Goal: Feedback & Contribution: Contribute content

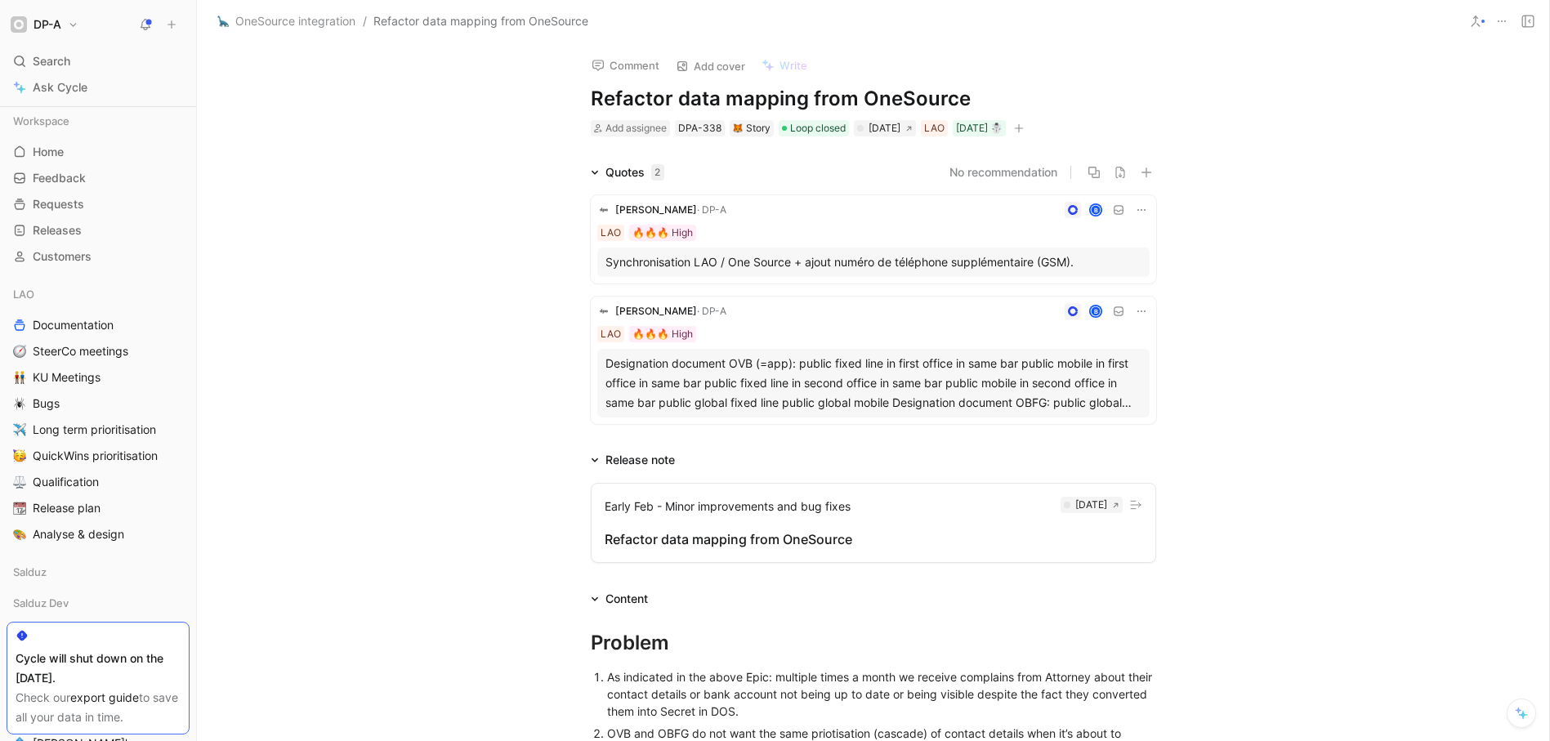
scroll to position [321, 0]
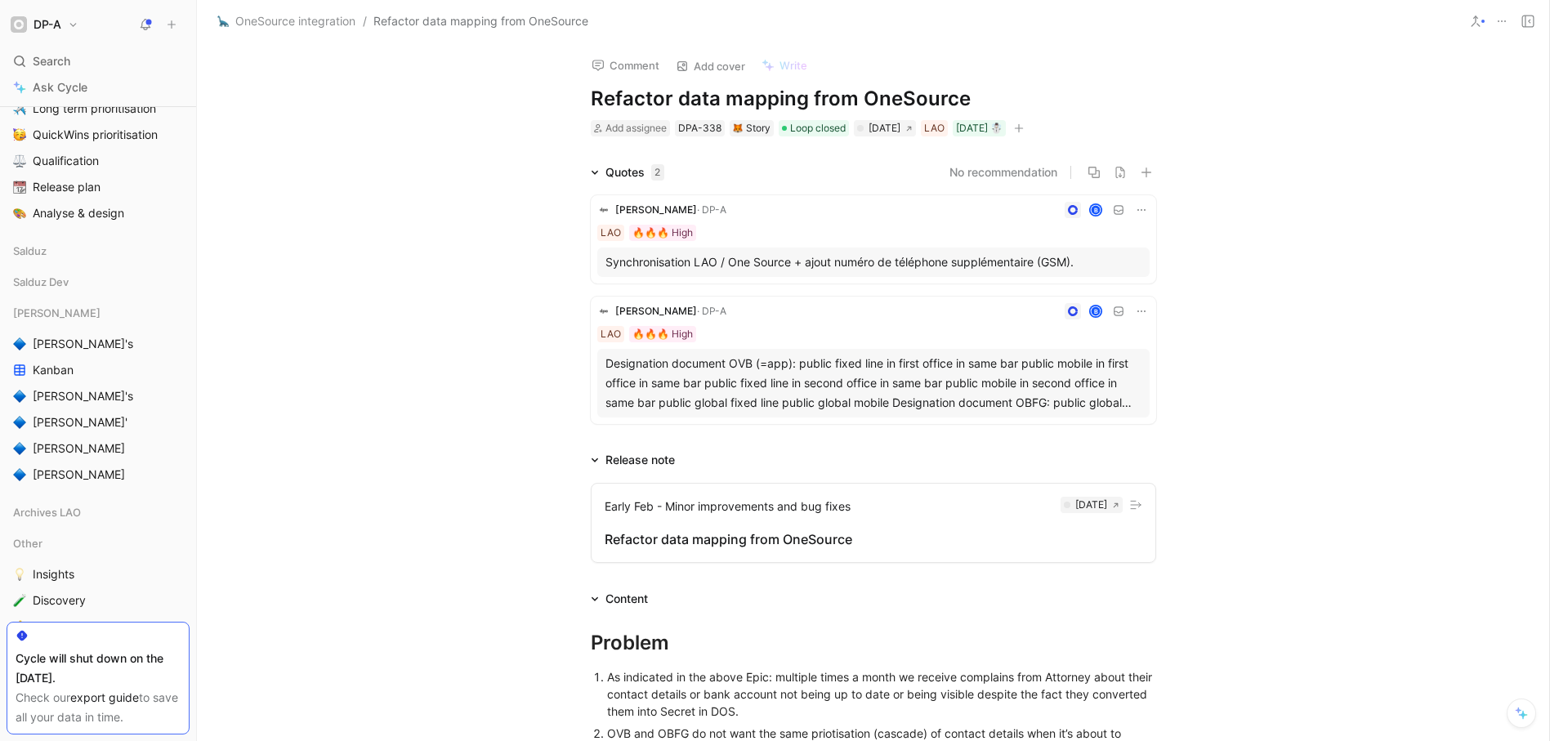
click at [376, 223] on div "Quotes 2 No recommendation [PERSON_NAME] · DP-A B LAO 🔥🔥🔥 High Synchronisation …" at bounding box center [873, 297] width 1352 height 268
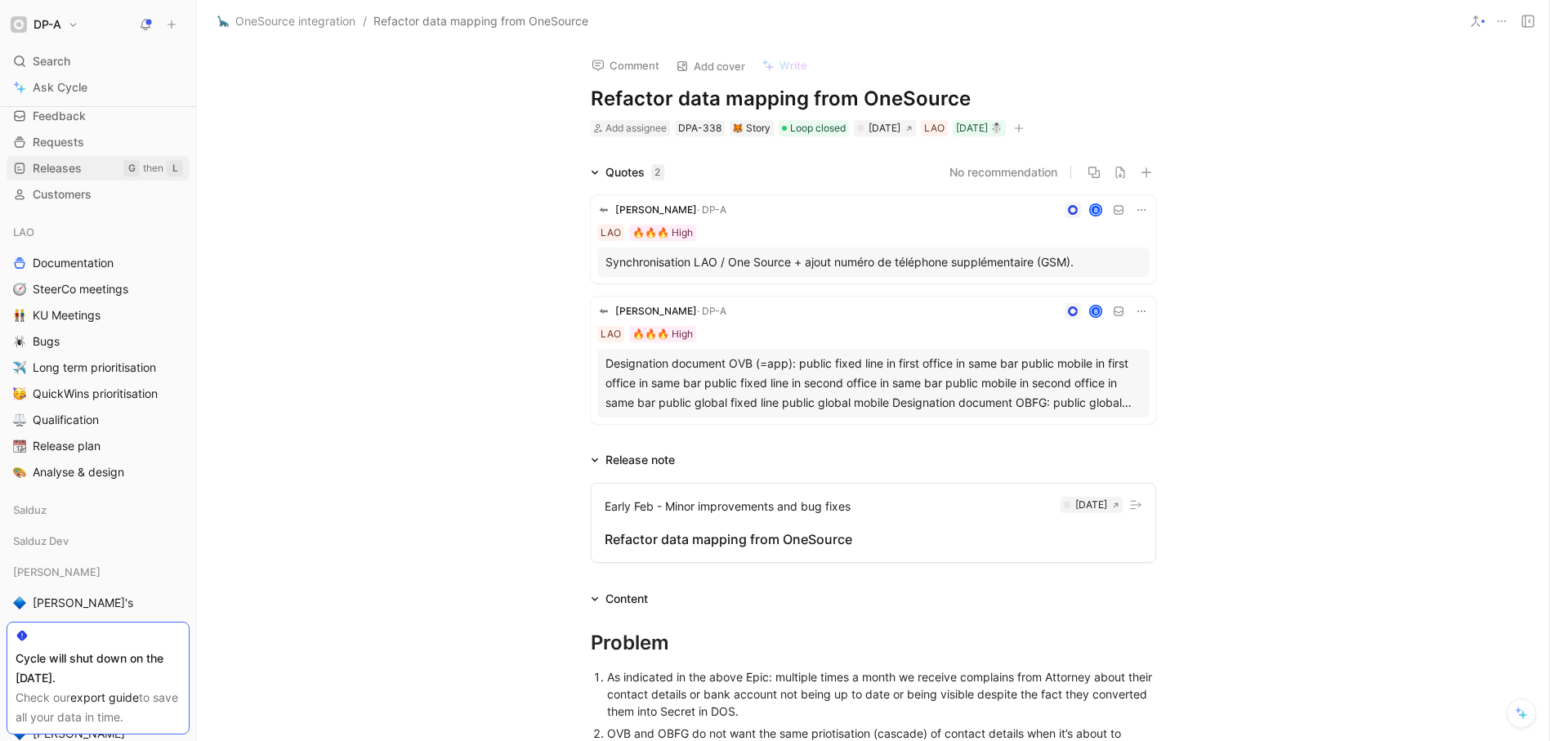
scroll to position [0, 0]
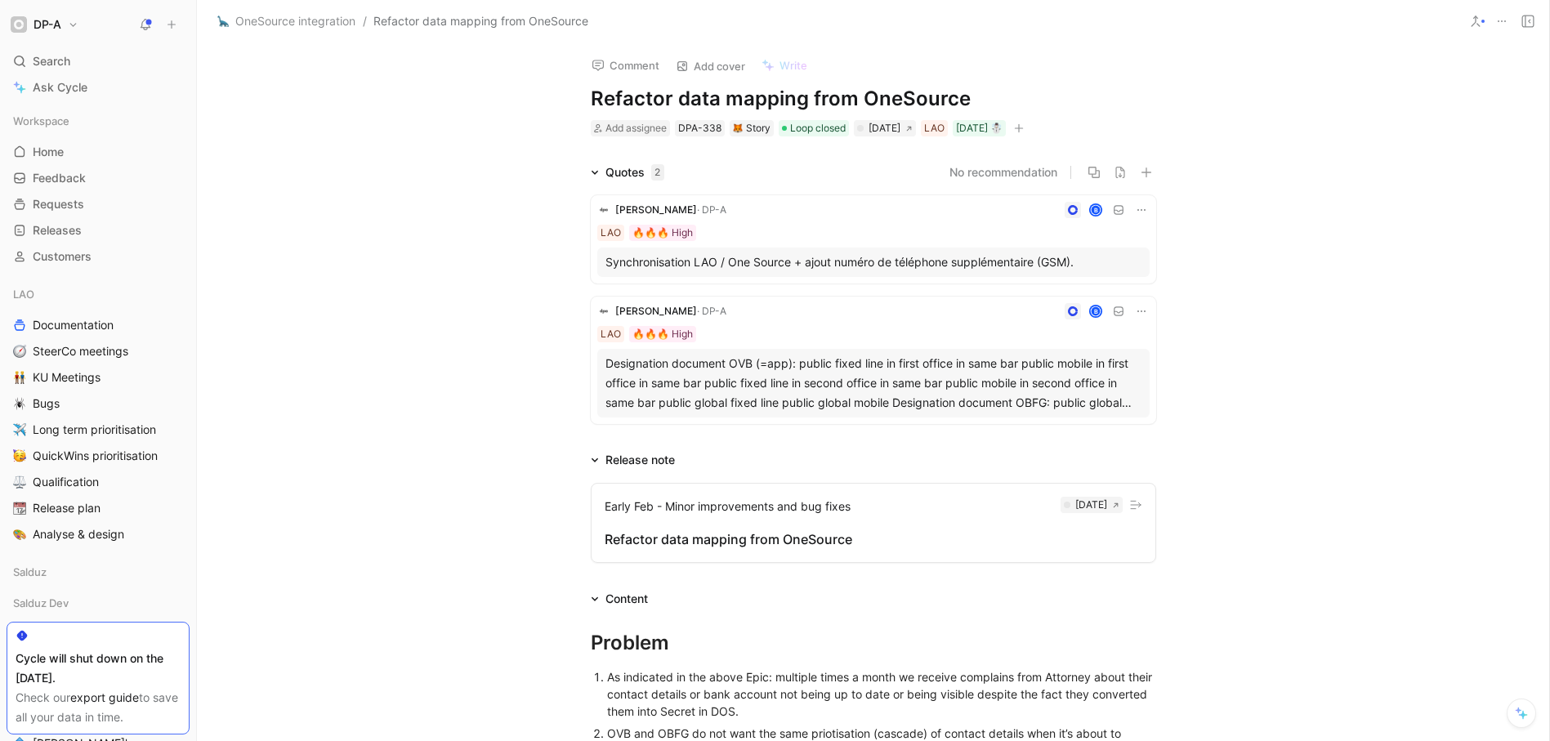
click at [77, 22] on button "DP-A" at bounding box center [45, 24] width 76 height 23
click at [92, 170] on div "Workspace settings G then S" at bounding box center [111, 168] width 201 height 26
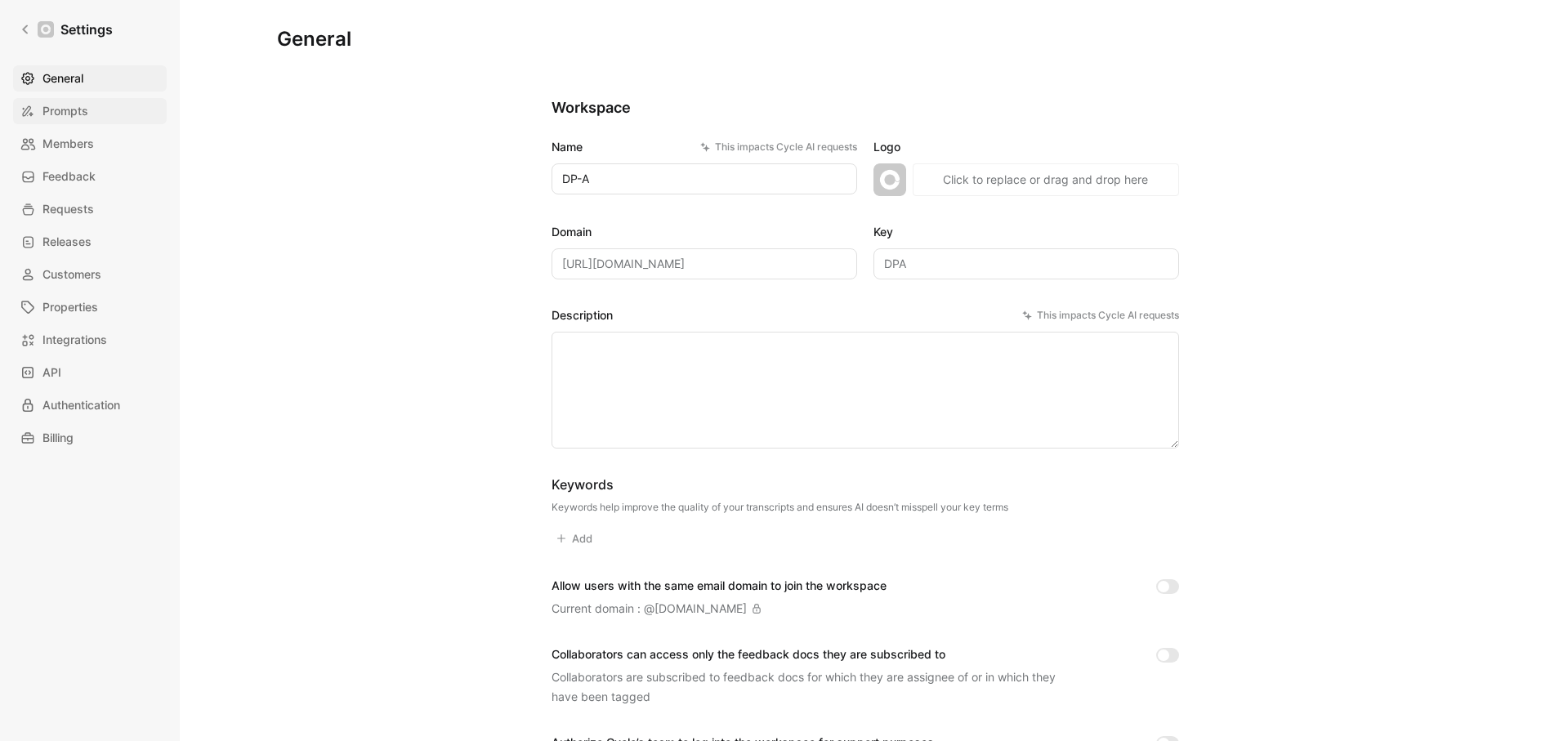
click at [74, 114] on span "Prompts" at bounding box center [65, 111] width 46 height 20
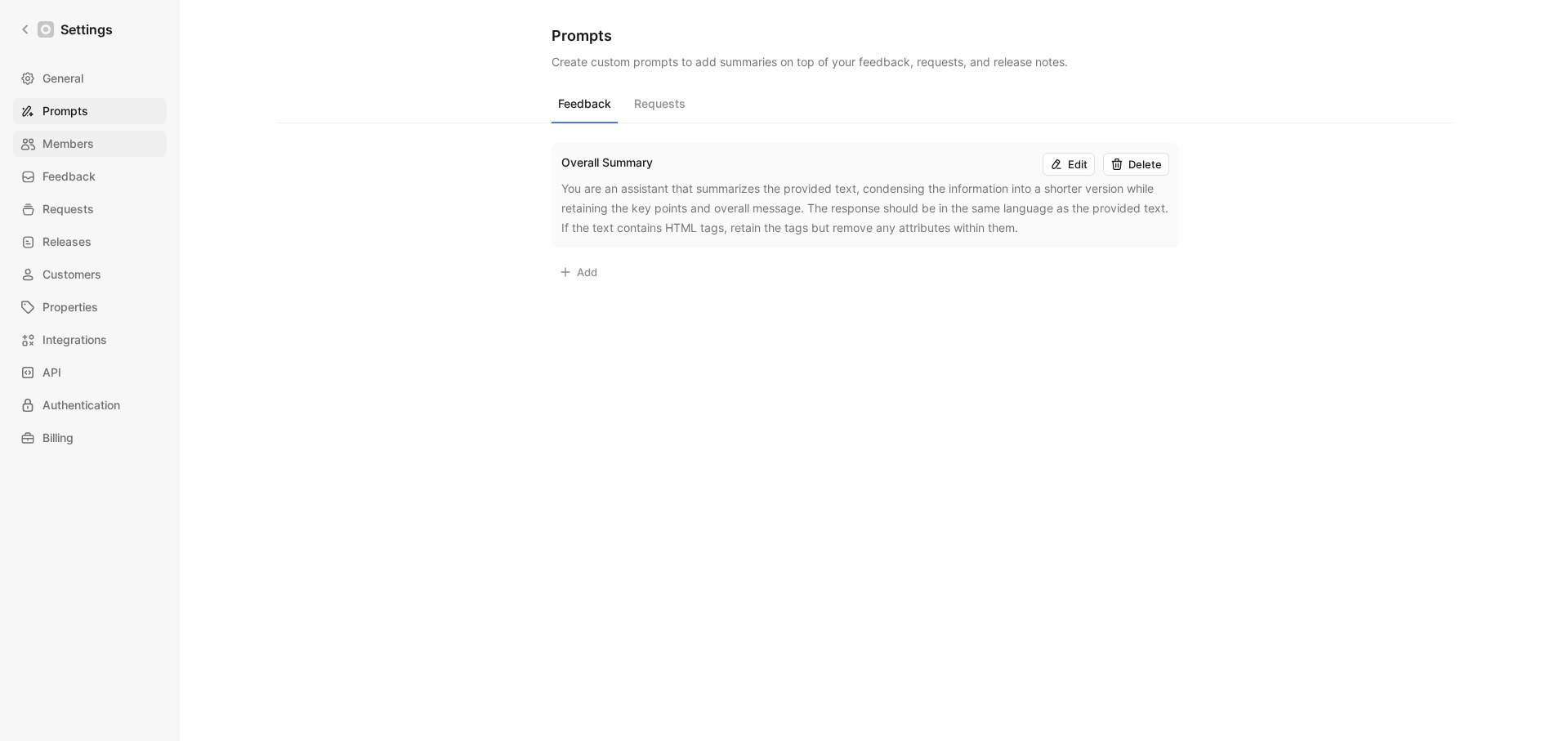
click at [77, 152] on span "Members" at bounding box center [67, 144] width 51 height 20
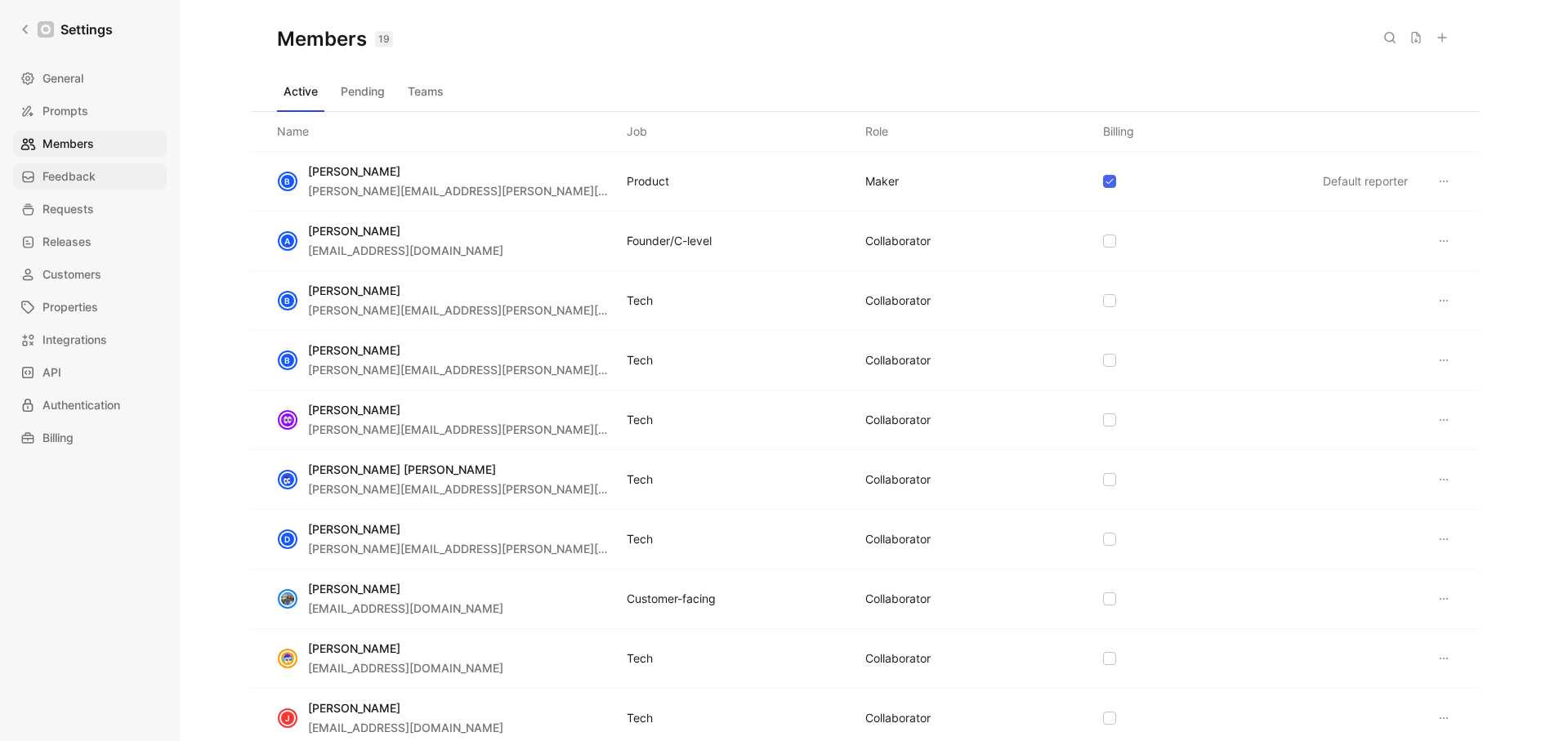
click at [71, 177] on span "Feedback" at bounding box center [68, 177] width 53 height 20
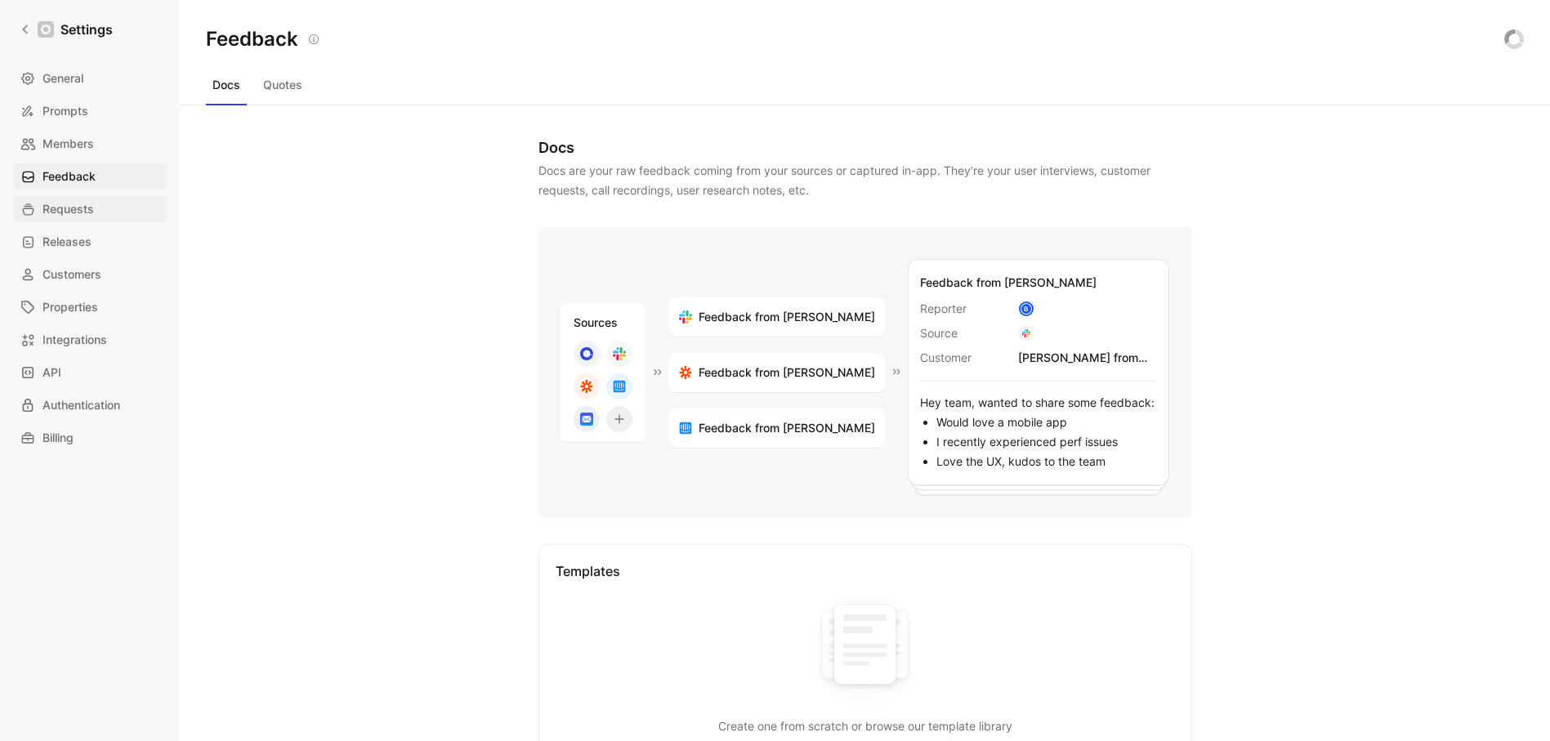
click at [83, 213] on span "Requests" at bounding box center [67, 209] width 51 height 20
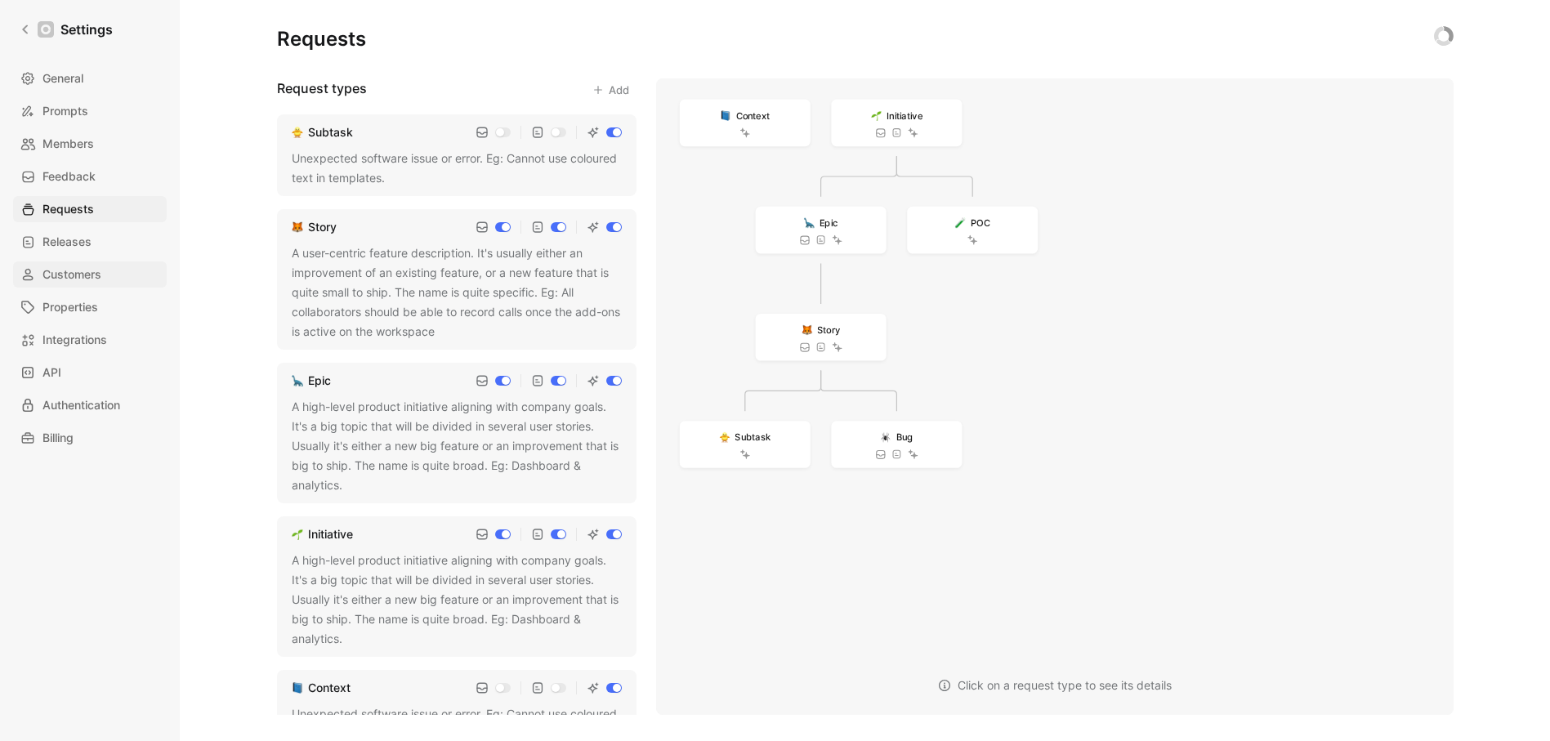
click at [75, 271] on span "Customers" at bounding box center [71, 275] width 59 height 20
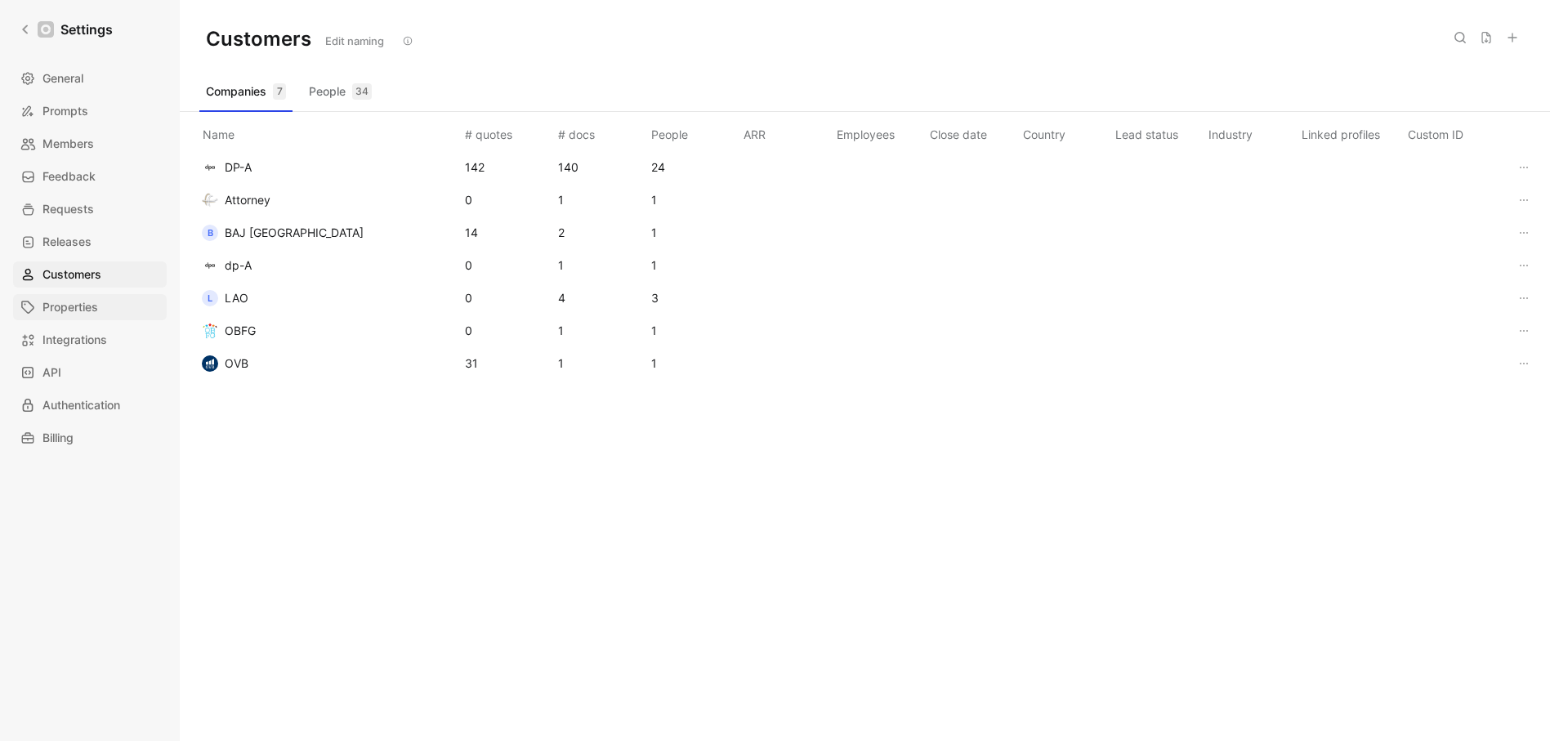
click at [86, 308] on span "Properties" at bounding box center [70, 307] width 56 height 20
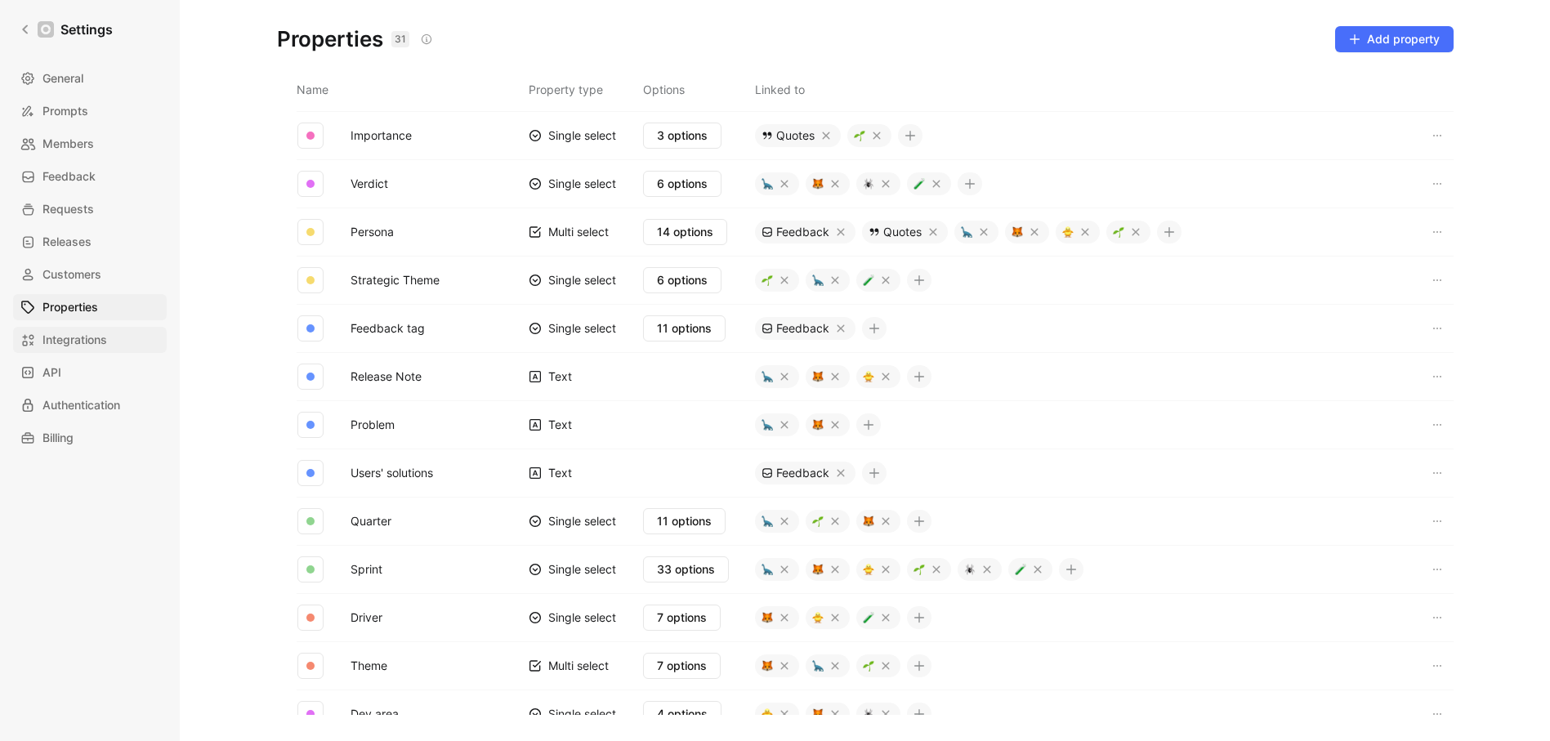
click at [86, 340] on span "Integrations" at bounding box center [74, 340] width 65 height 20
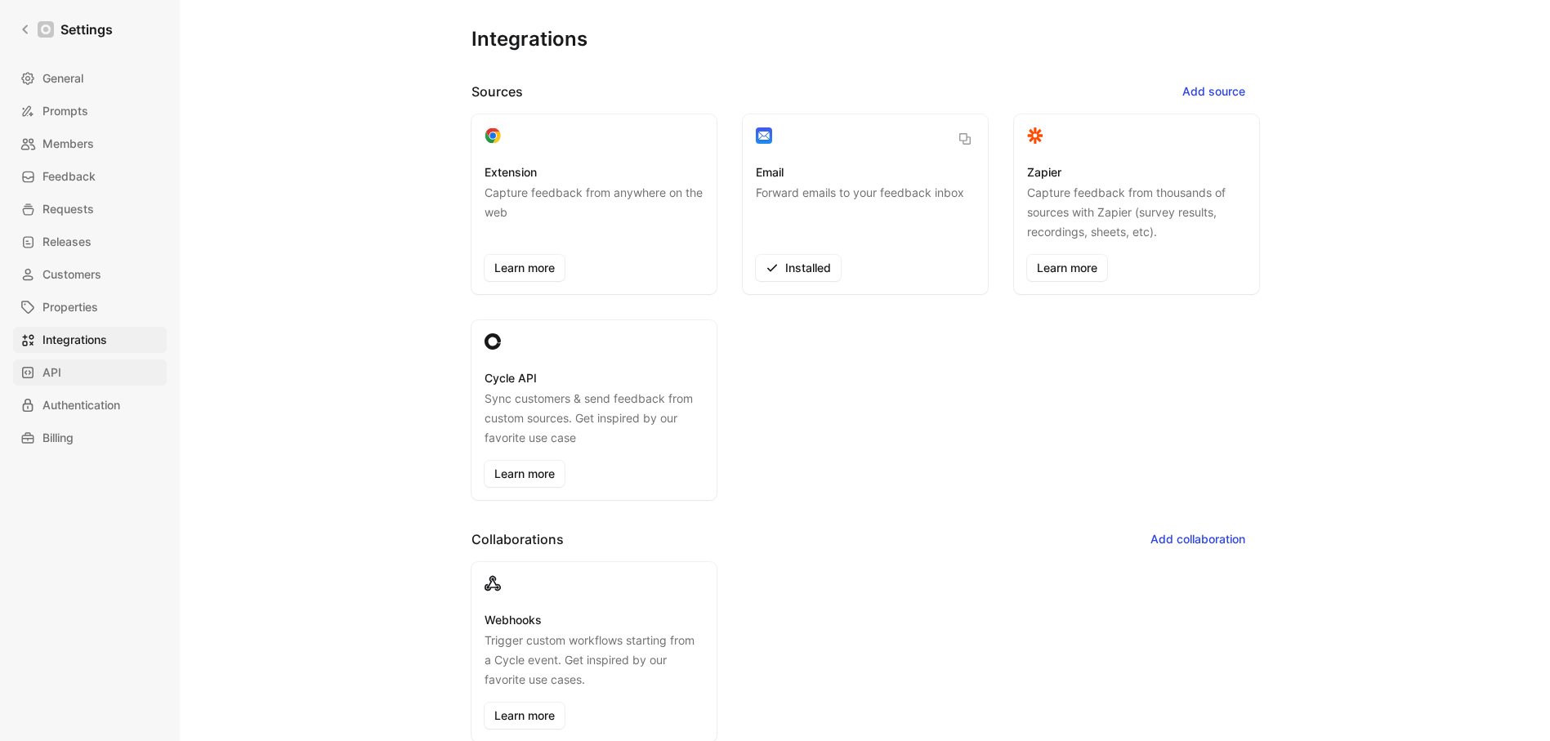
click at [80, 367] on link "API" at bounding box center [90, 373] width 154 height 26
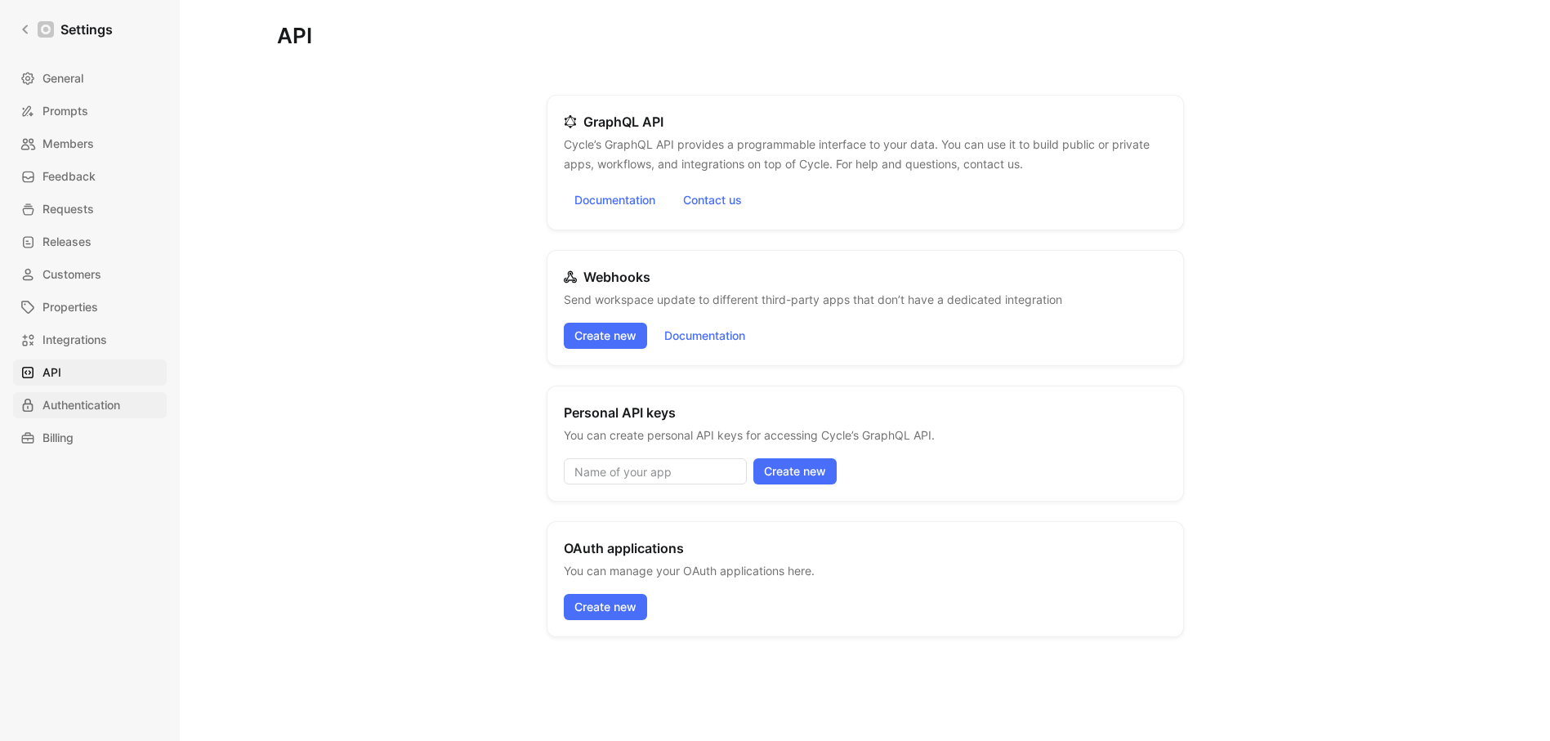
click at [99, 409] on span "Authentication" at bounding box center [81, 405] width 78 height 20
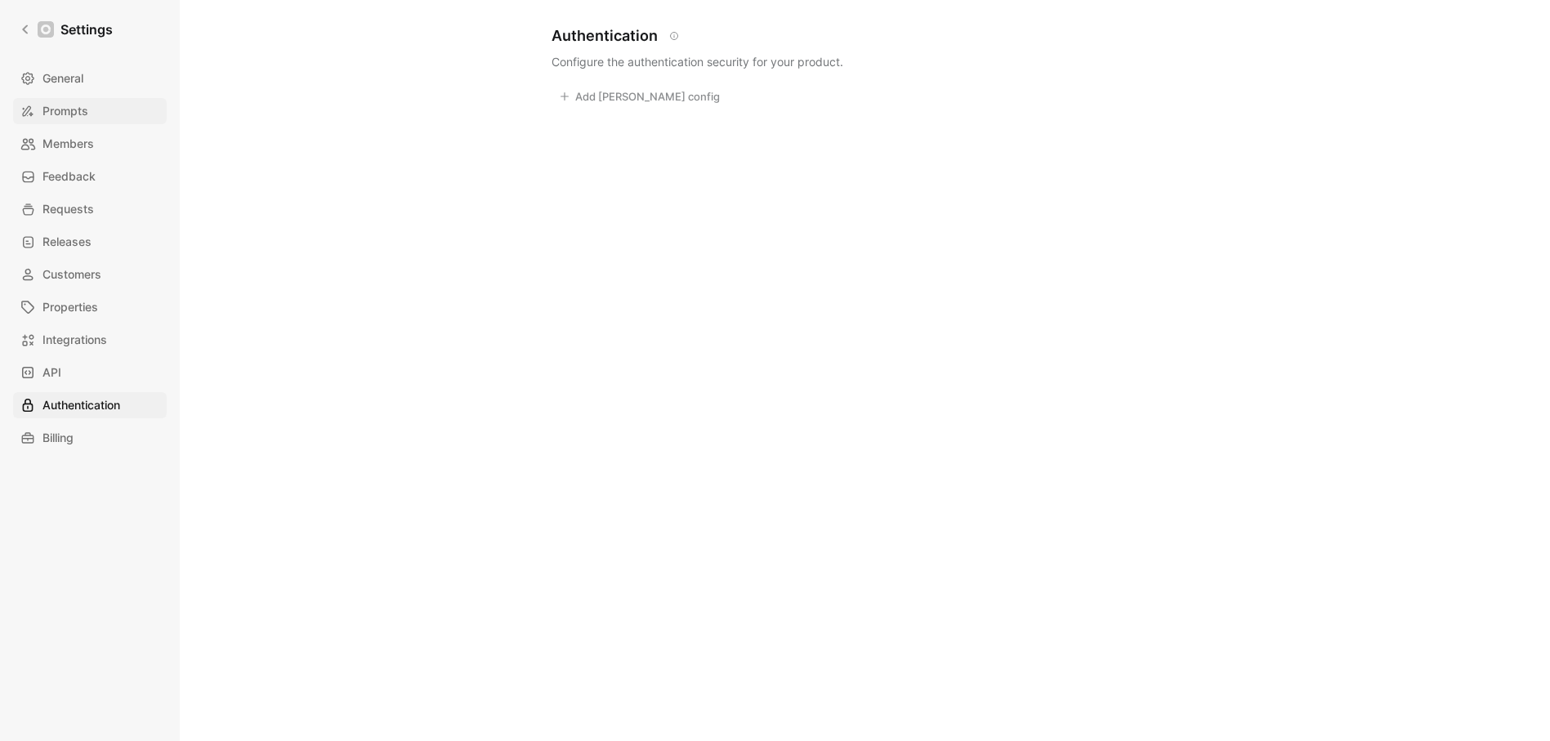
click at [79, 113] on span "Prompts" at bounding box center [65, 111] width 46 height 20
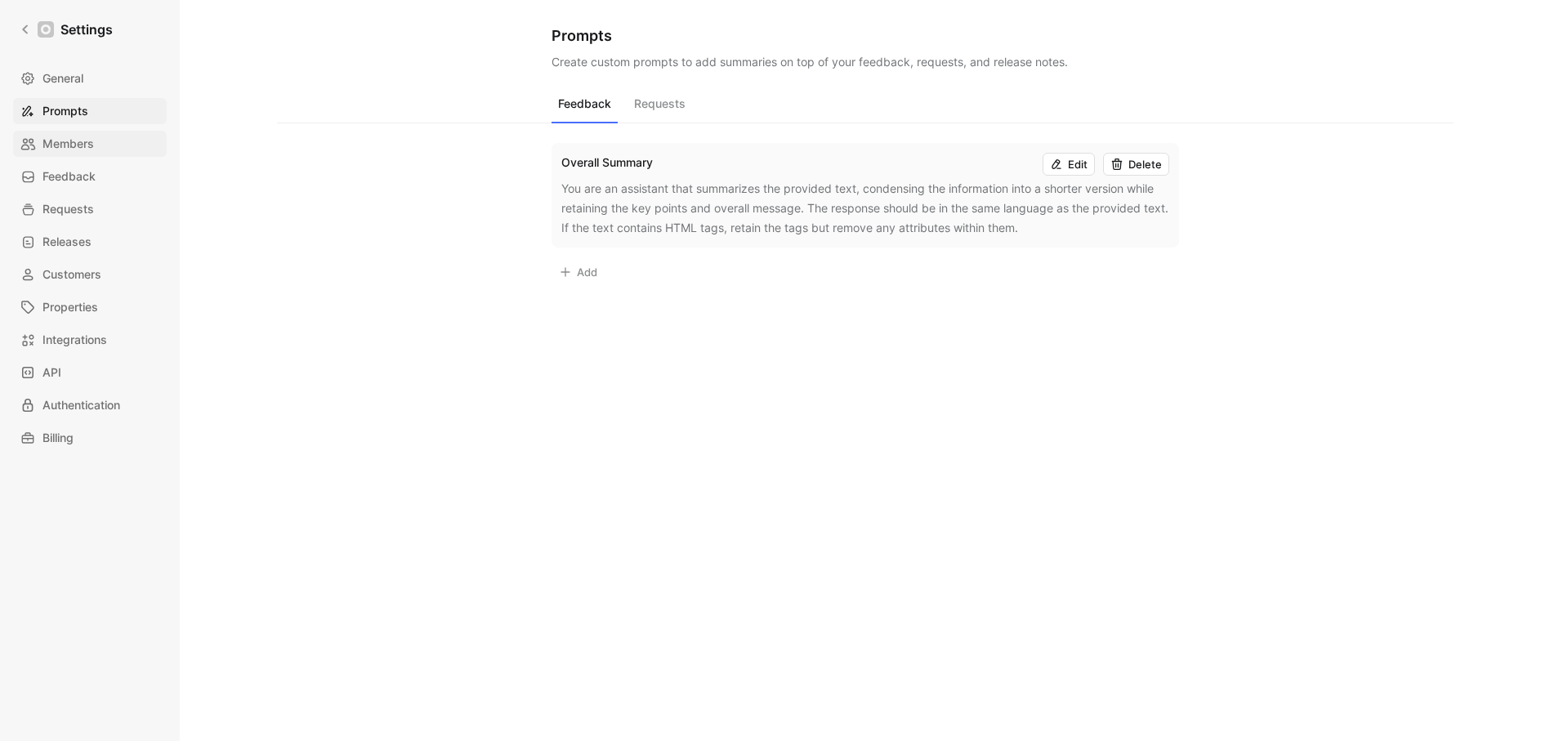
click at [68, 146] on span "Members" at bounding box center [67, 144] width 51 height 20
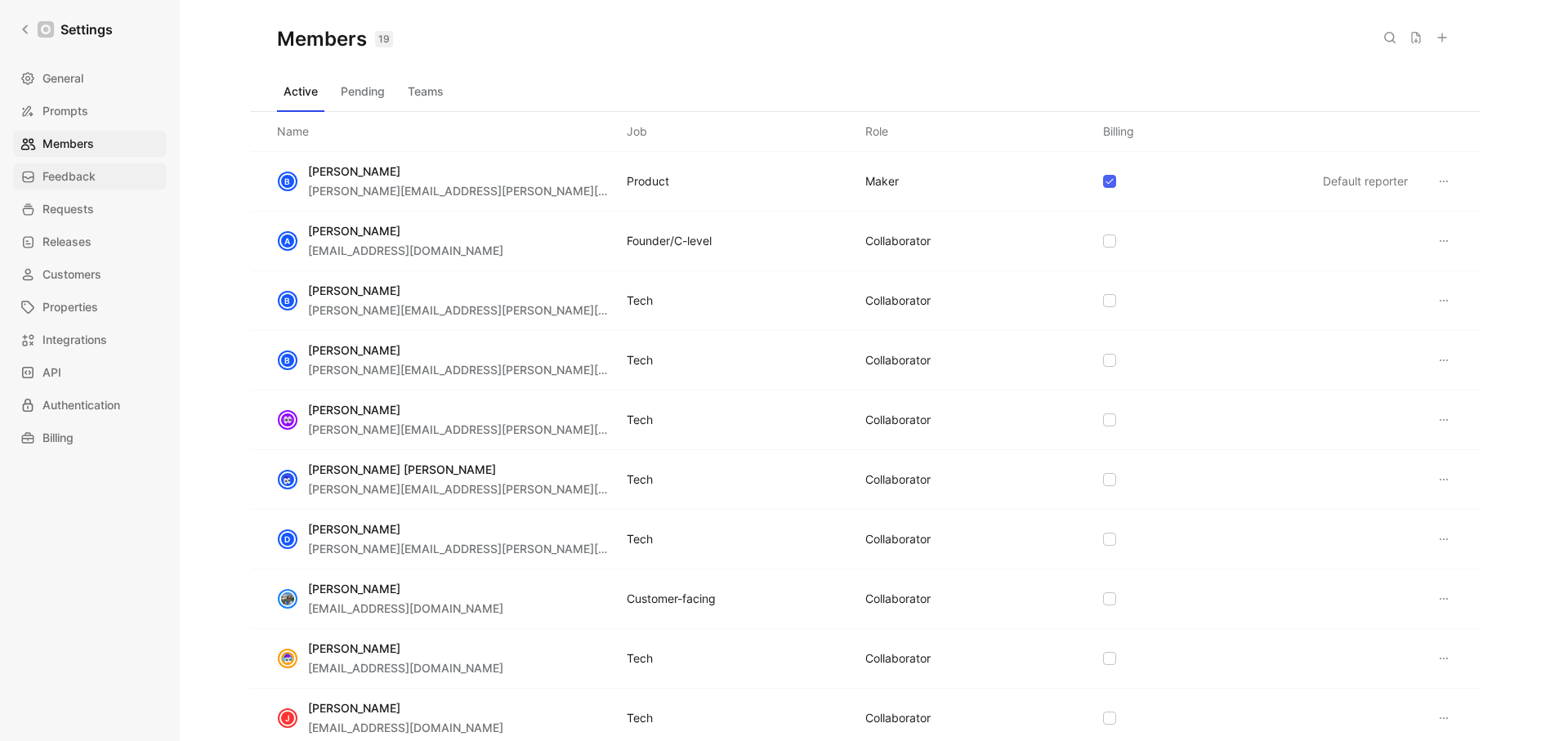
click at [99, 173] on link "Feedback" at bounding box center [90, 176] width 154 height 26
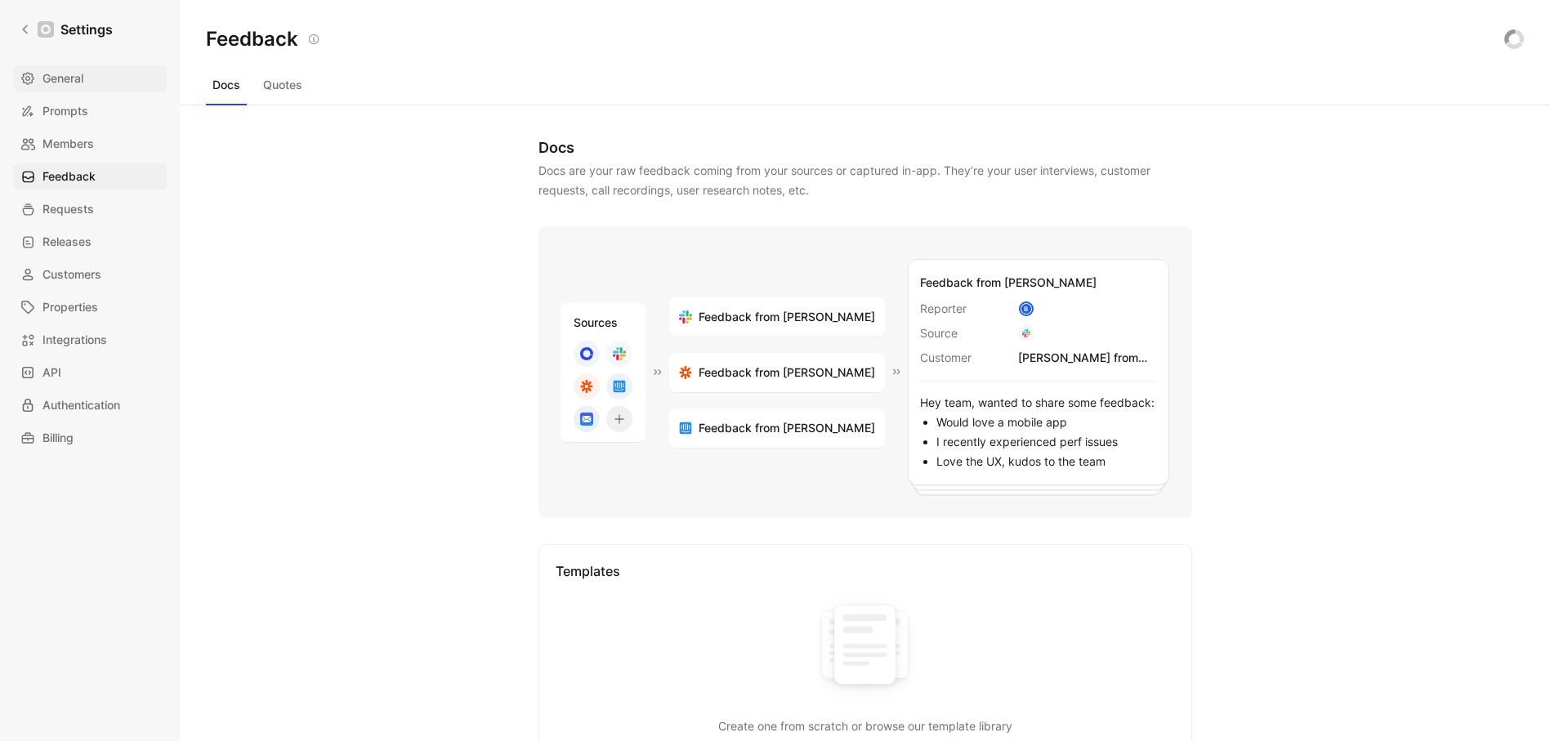
click at [73, 81] on span "General" at bounding box center [62, 79] width 41 height 20
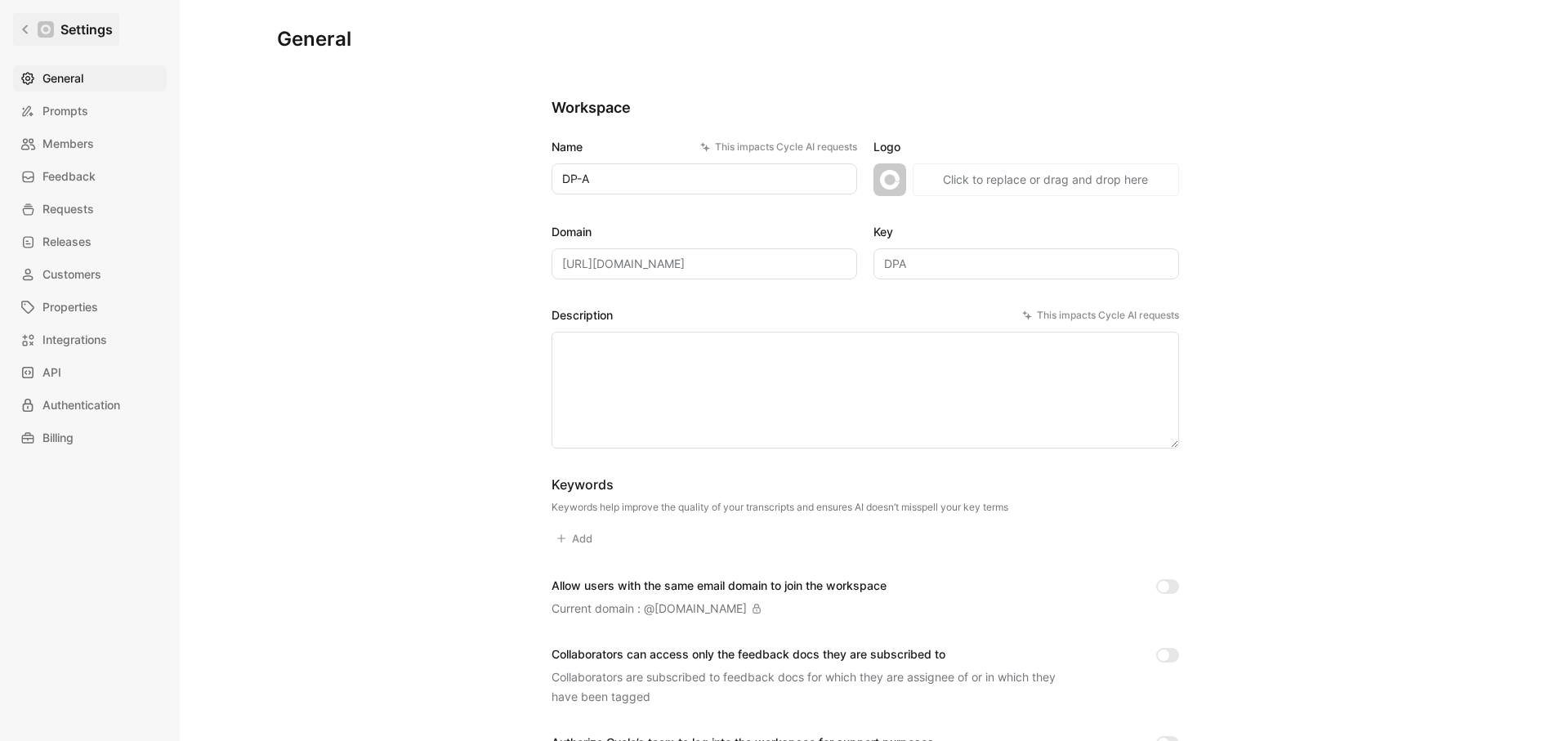
click at [22, 26] on icon at bounding box center [25, 29] width 11 height 11
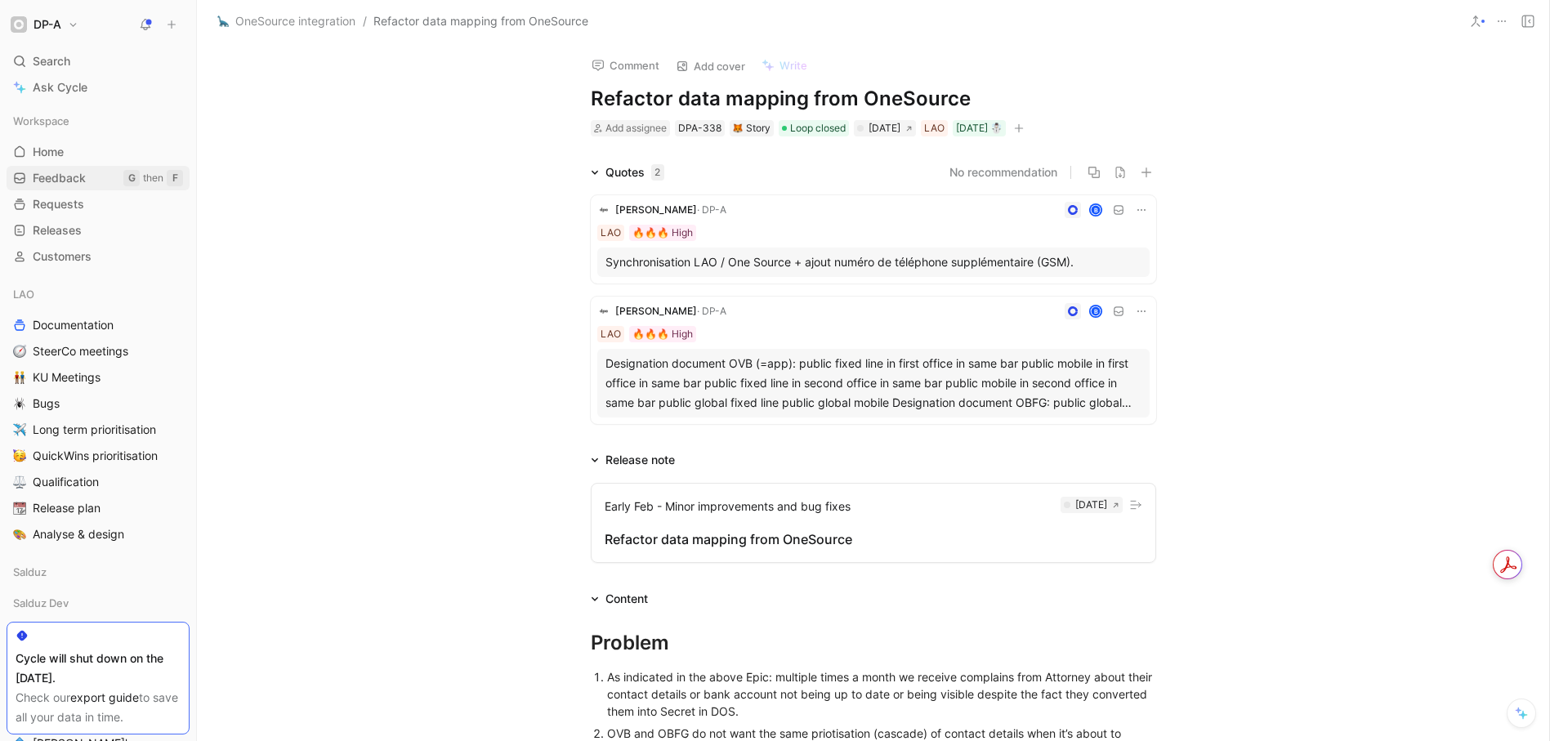
drag, startPoint x: 52, startPoint y: 179, endPoint x: 114, endPoint y: 185, distance: 61.6
click at [52, 179] on span "Feedback" at bounding box center [59, 178] width 53 height 16
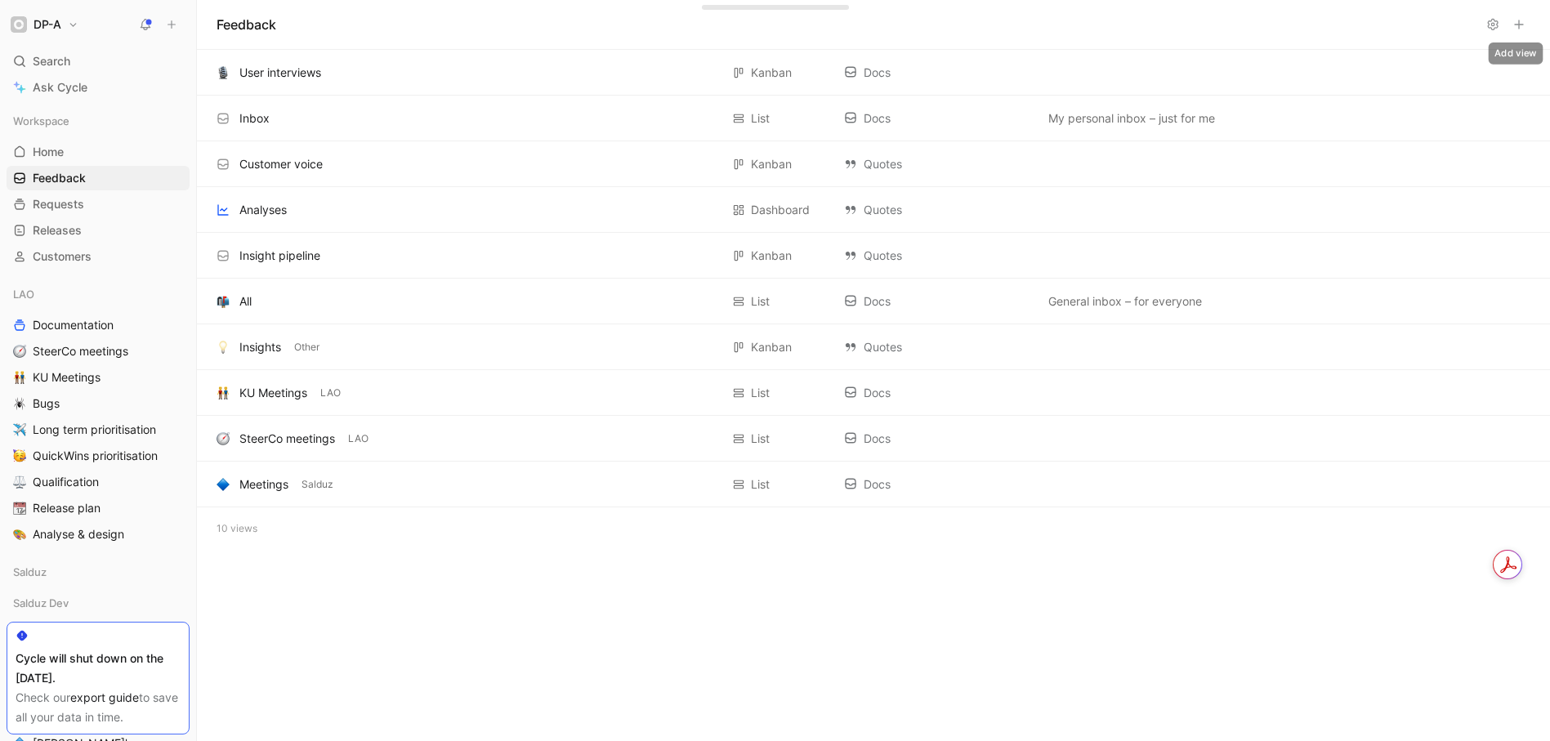
click at [1523, 25] on icon at bounding box center [1518, 24] width 13 height 13
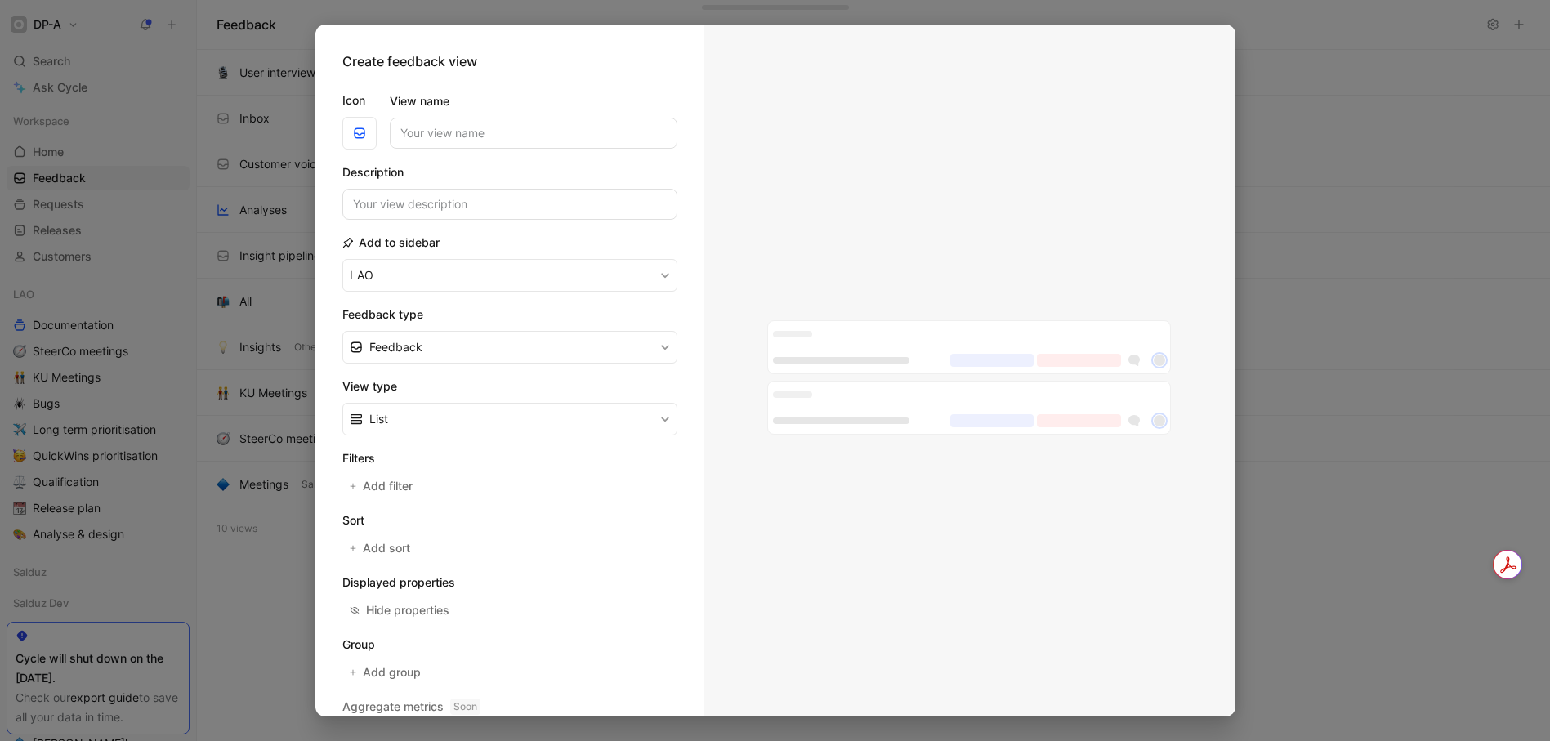
click at [1352, 71] on div at bounding box center [775, 370] width 1550 height 741
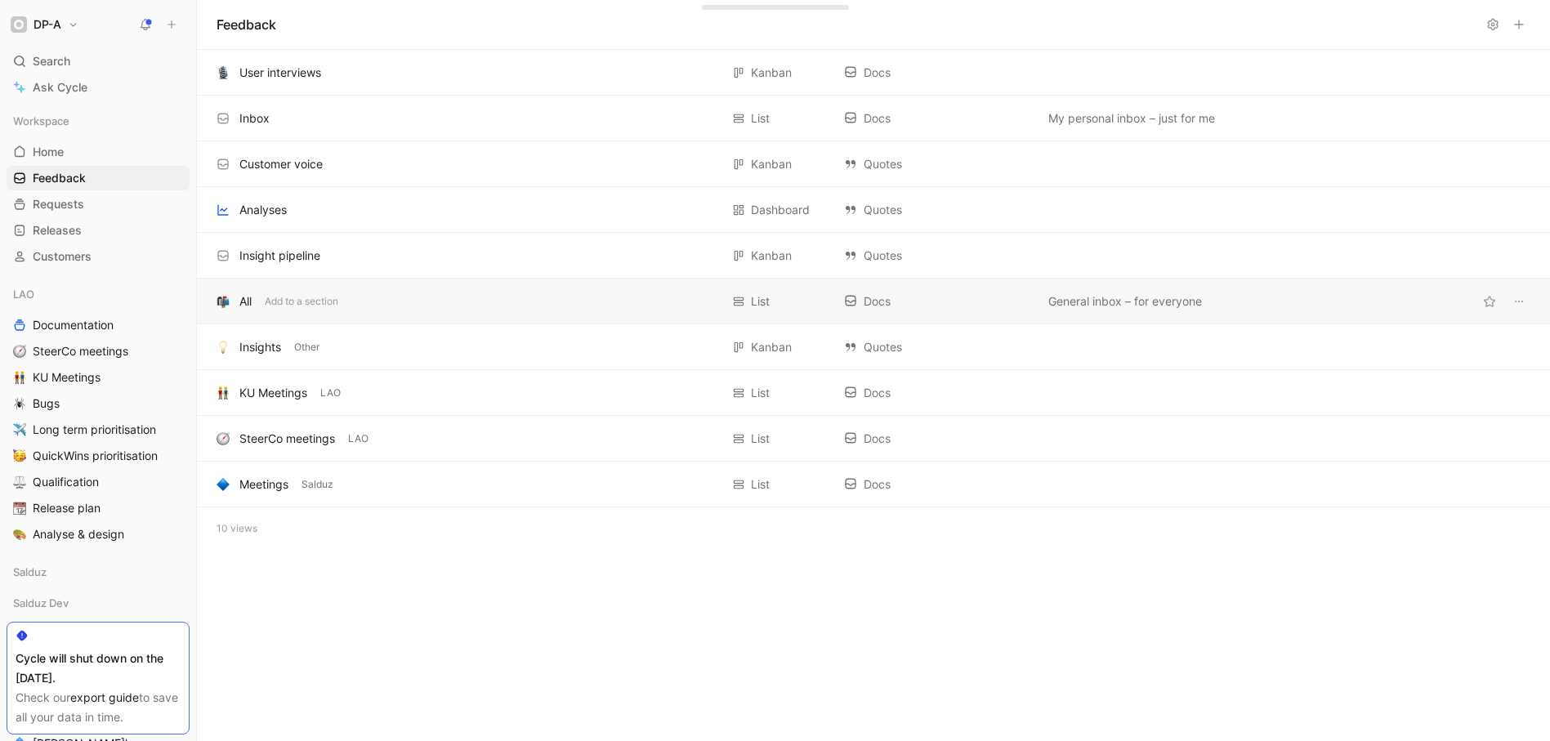
click at [245, 292] on div "All" at bounding box center [245, 302] width 12 height 20
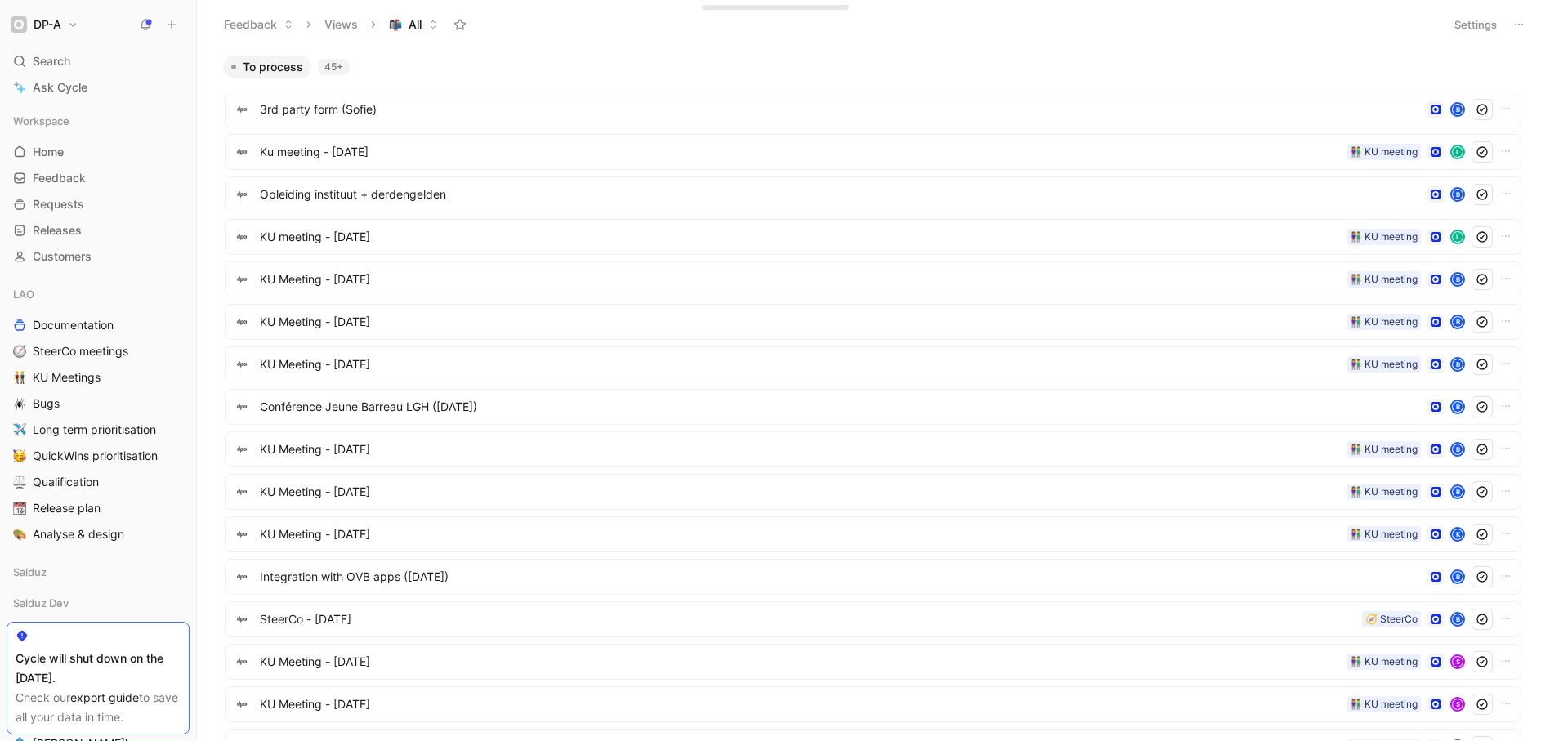
click at [170, 22] on icon at bounding box center [171, 24] width 11 height 11
click at [171, 25] on icon at bounding box center [171, 24] width 11 height 11
click at [241, 32] on button "New feedback c" at bounding box center [281, 31] width 175 height 28
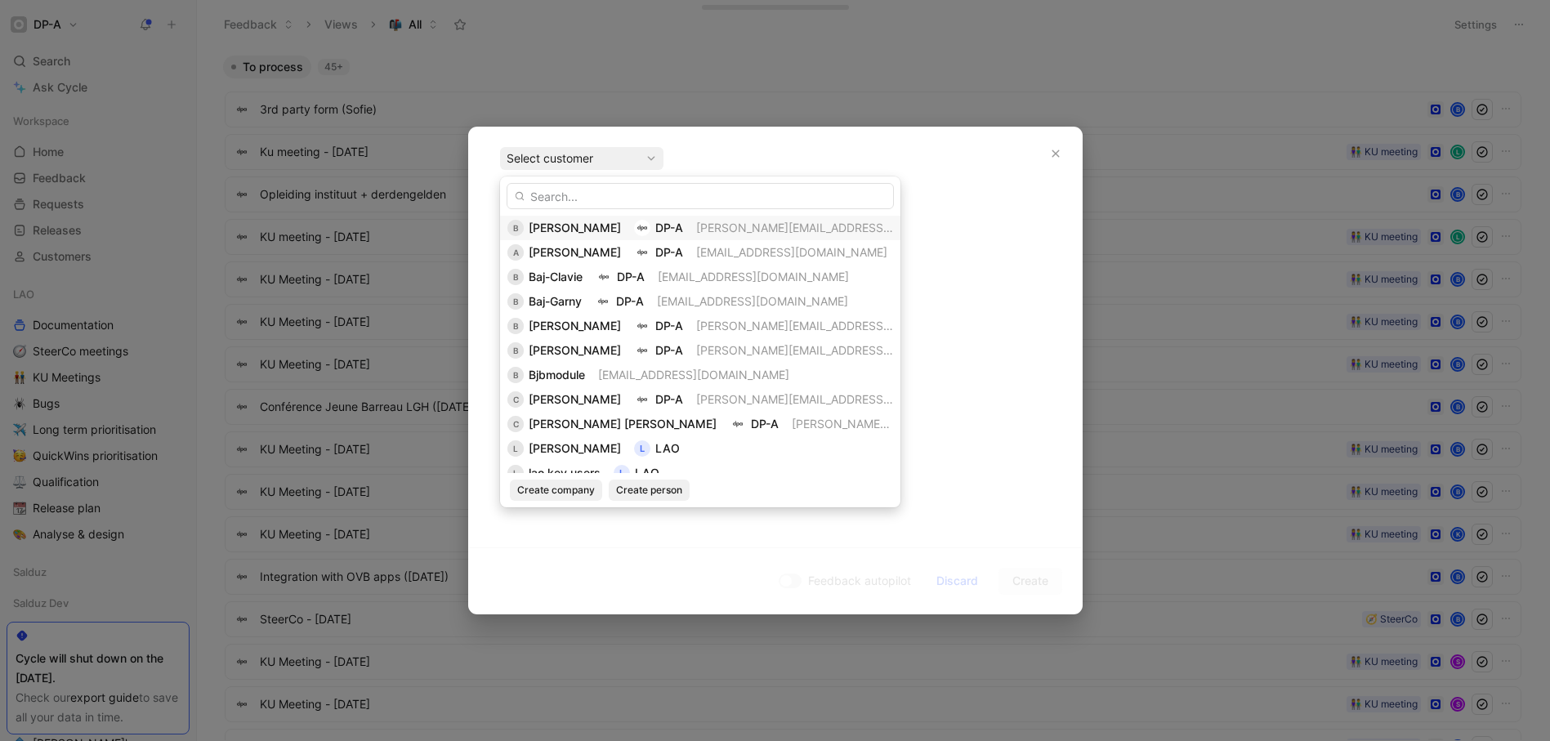
click at [588, 228] on span "[PERSON_NAME]" at bounding box center [575, 228] width 92 height 14
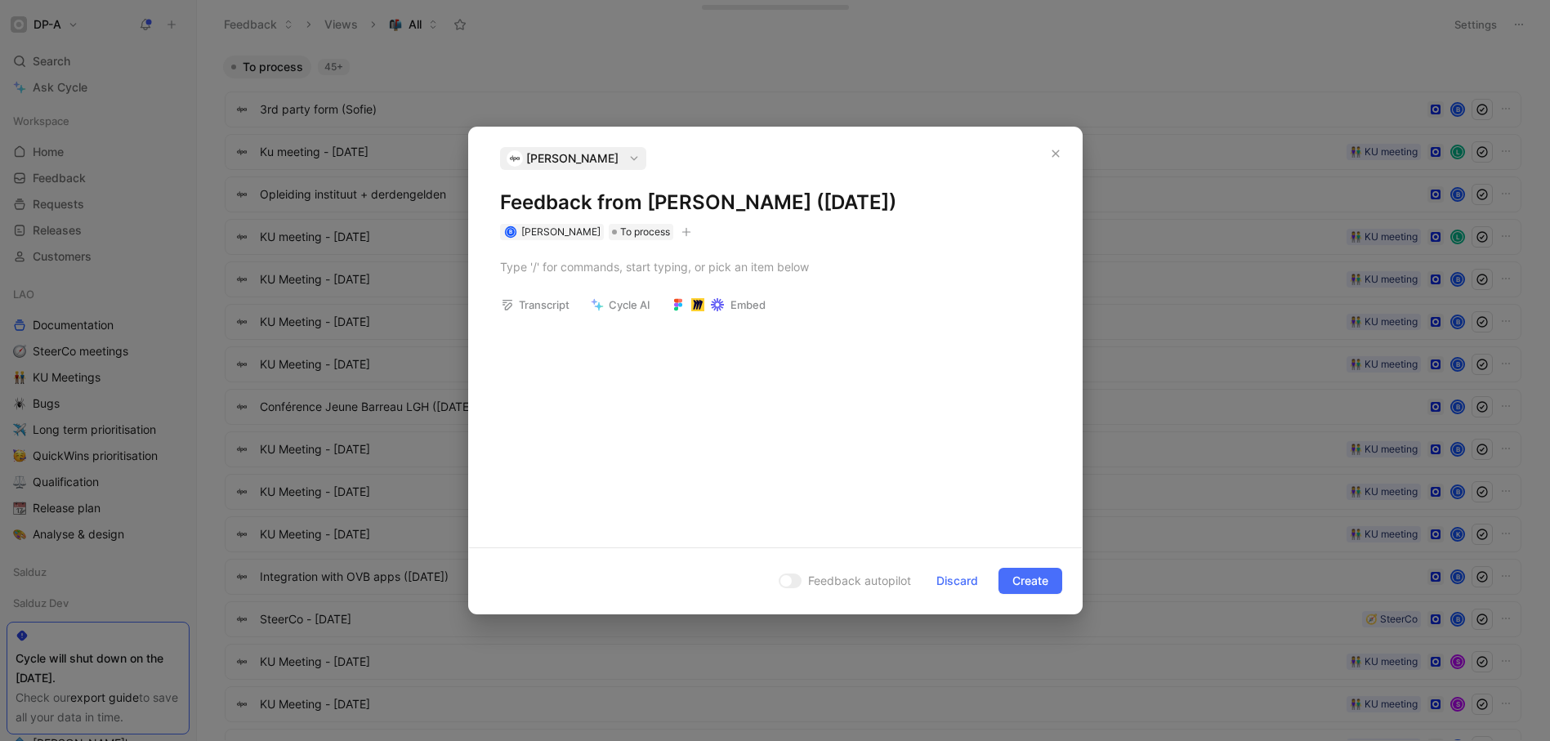
drag, startPoint x: 498, startPoint y: 201, endPoint x: 941, endPoint y: 193, distance: 442.1
click at [941, 193] on h1 "Feedback from [PERSON_NAME] ([DATE])" at bounding box center [775, 203] width 551 height 26
click at [567, 273] on div at bounding box center [775, 266] width 551 height 17
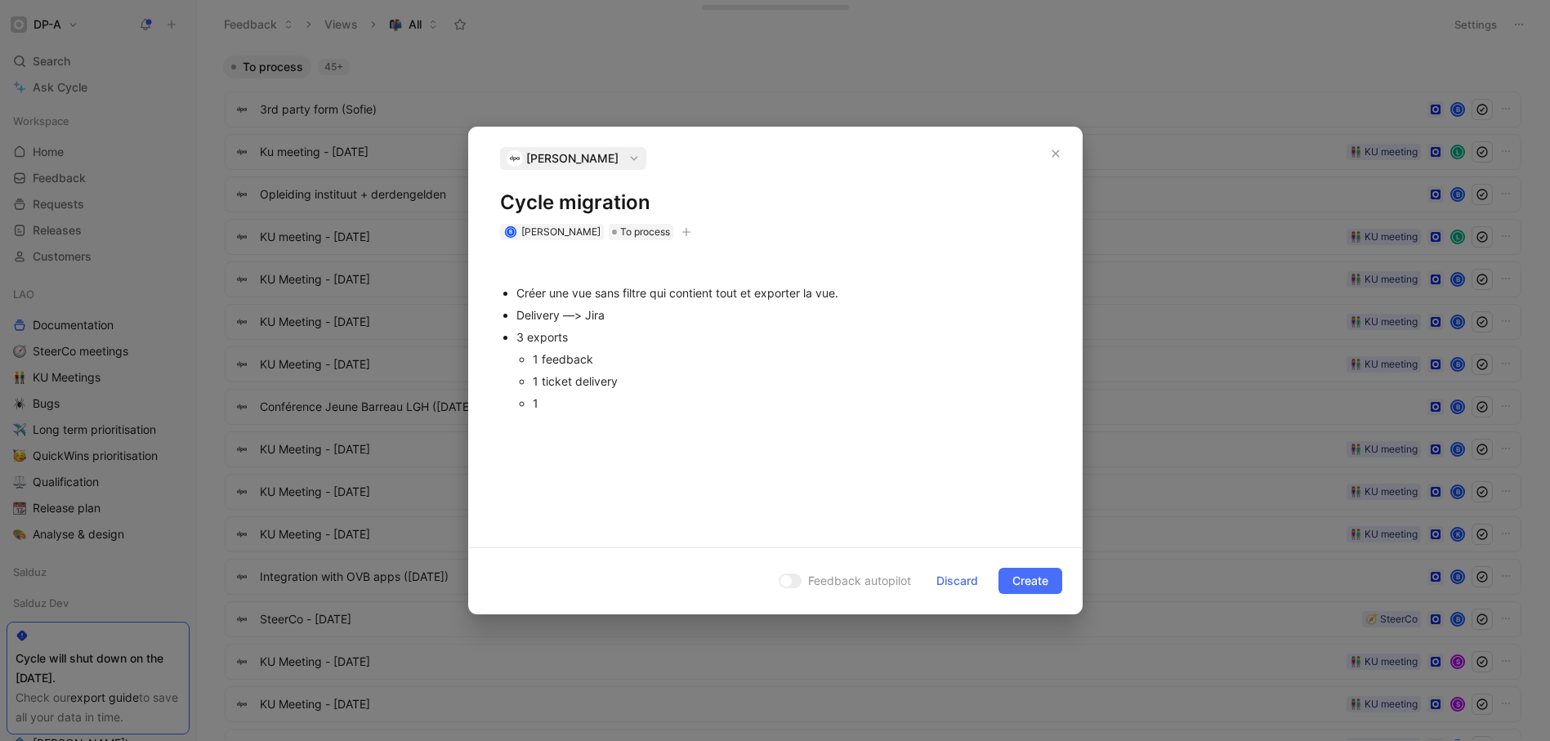
click at [571, 380] on div "1 ticket delivery" at bounding box center [792, 381] width 518 height 17
click at [567, 408] on div "1" at bounding box center [792, 403] width 518 height 17
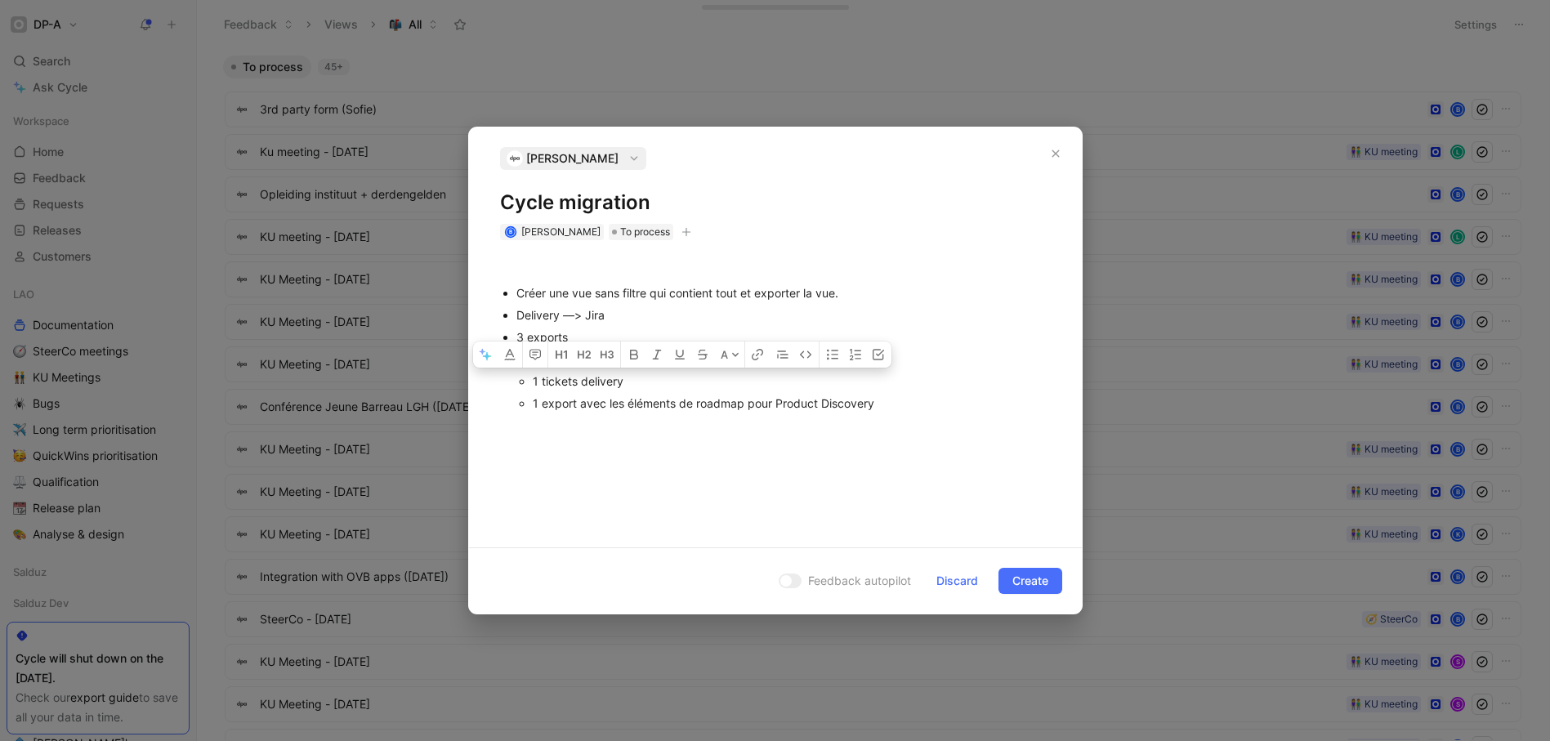
drag, startPoint x: 639, startPoint y: 378, endPoint x: 622, endPoint y: 467, distance: 90.7
click at [542, 384] on div "1 tickets delivery" at bounding box center [792, 381] width 518 height 17
drag, startPoint x: 596, startPoint y: 363, endPoint x: 542, endPoint y: 359, distance: 54.9
click at [542, 359] on div "1 feedback" at bounding box center [792, 359] width 518 height 17
click at [894, 410] on div "1 export avec les éléments de roadmap pour Product Discovery" at bounding box center [792, 403] width 518 height 17
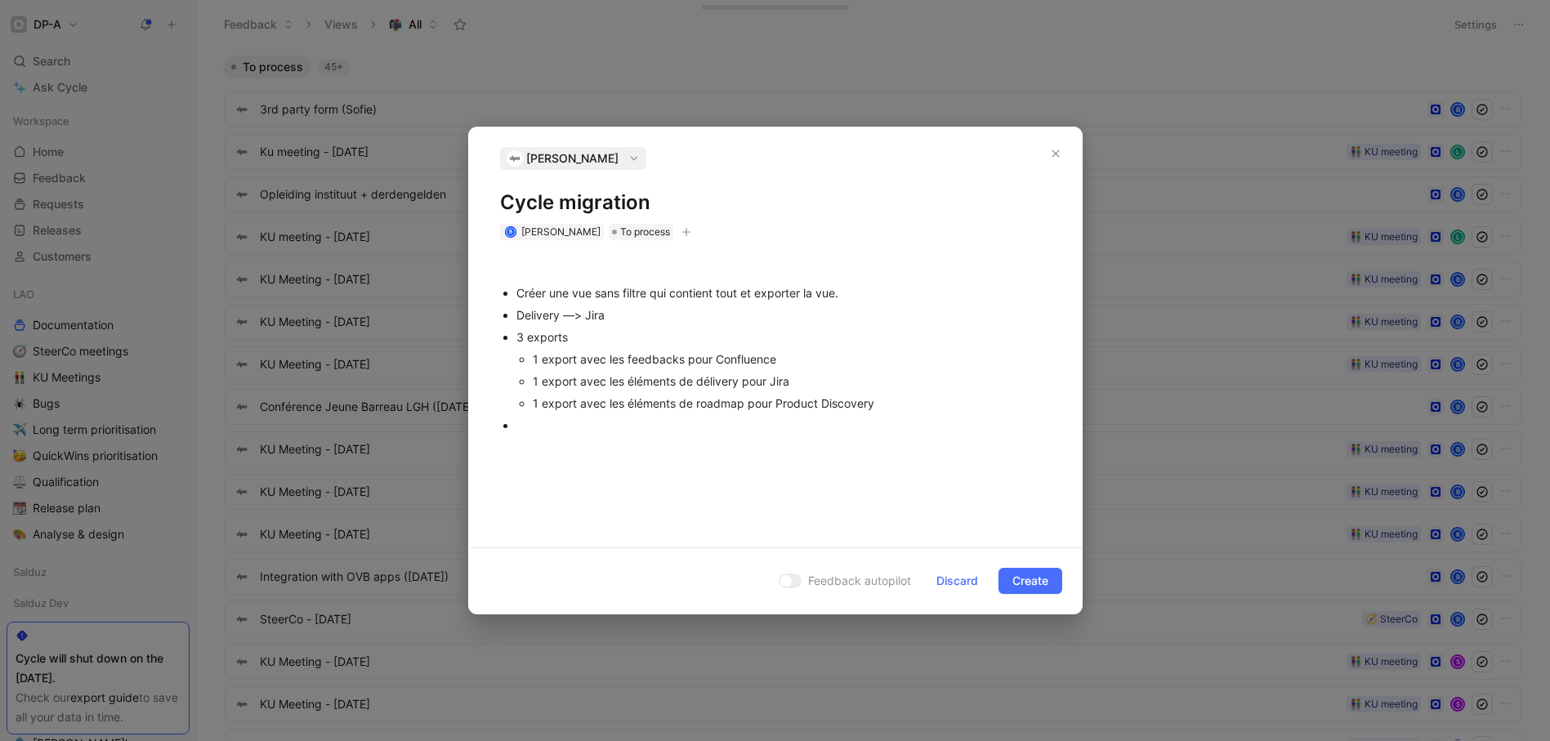
click at [813, 361] on div "1 export avec les feedbacks pour Confluence" at bounding box center [792, 359] width 518 height 17
click at [647, 417] on div at bounding box center [783, 425] width 534 height 17
click at [1033, 580] on span "Create" at bounding box center [1030, 581] width 36 height 20
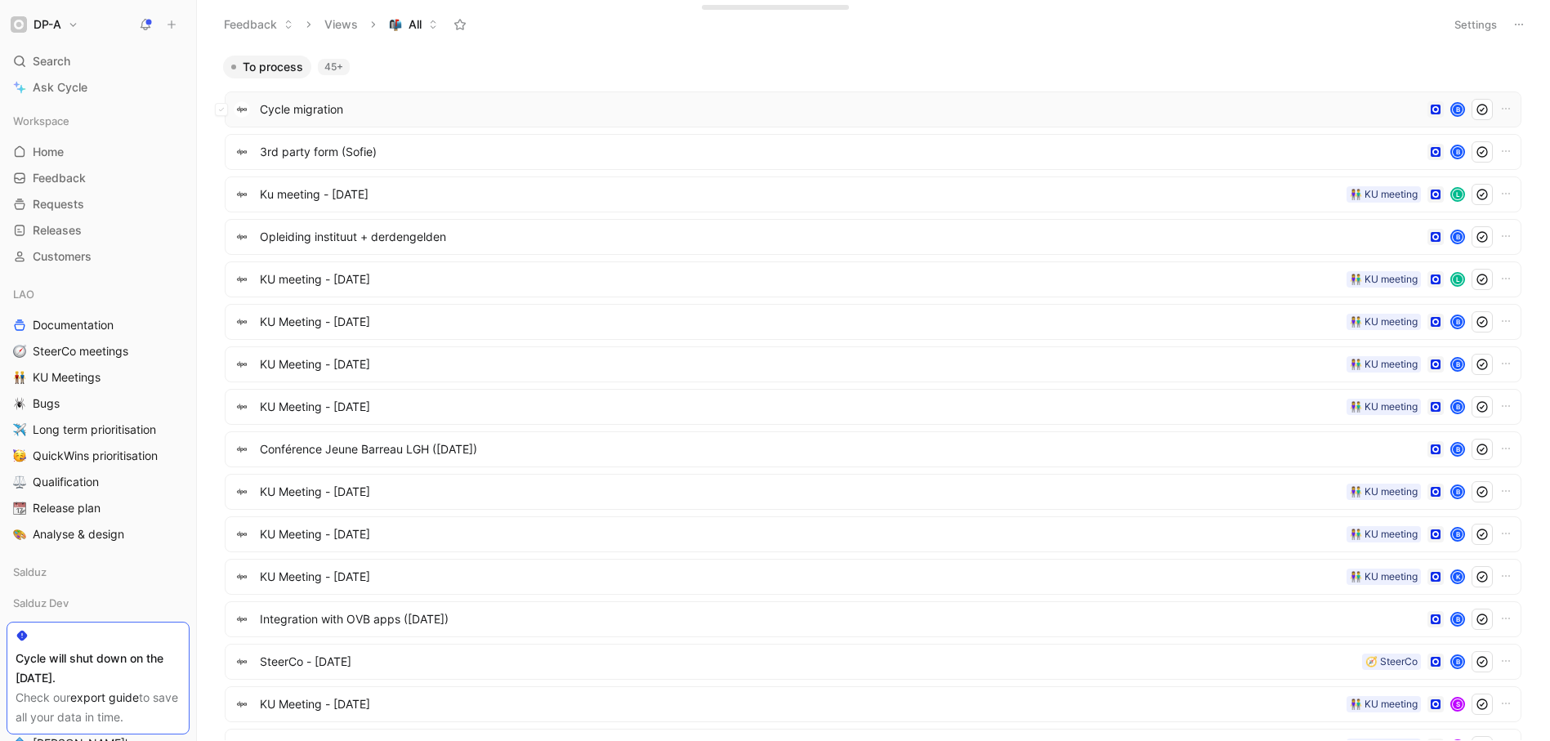
click at [326, 108] on span "Cycle migration" at bounding box center [840, 110] width 1161 height 20
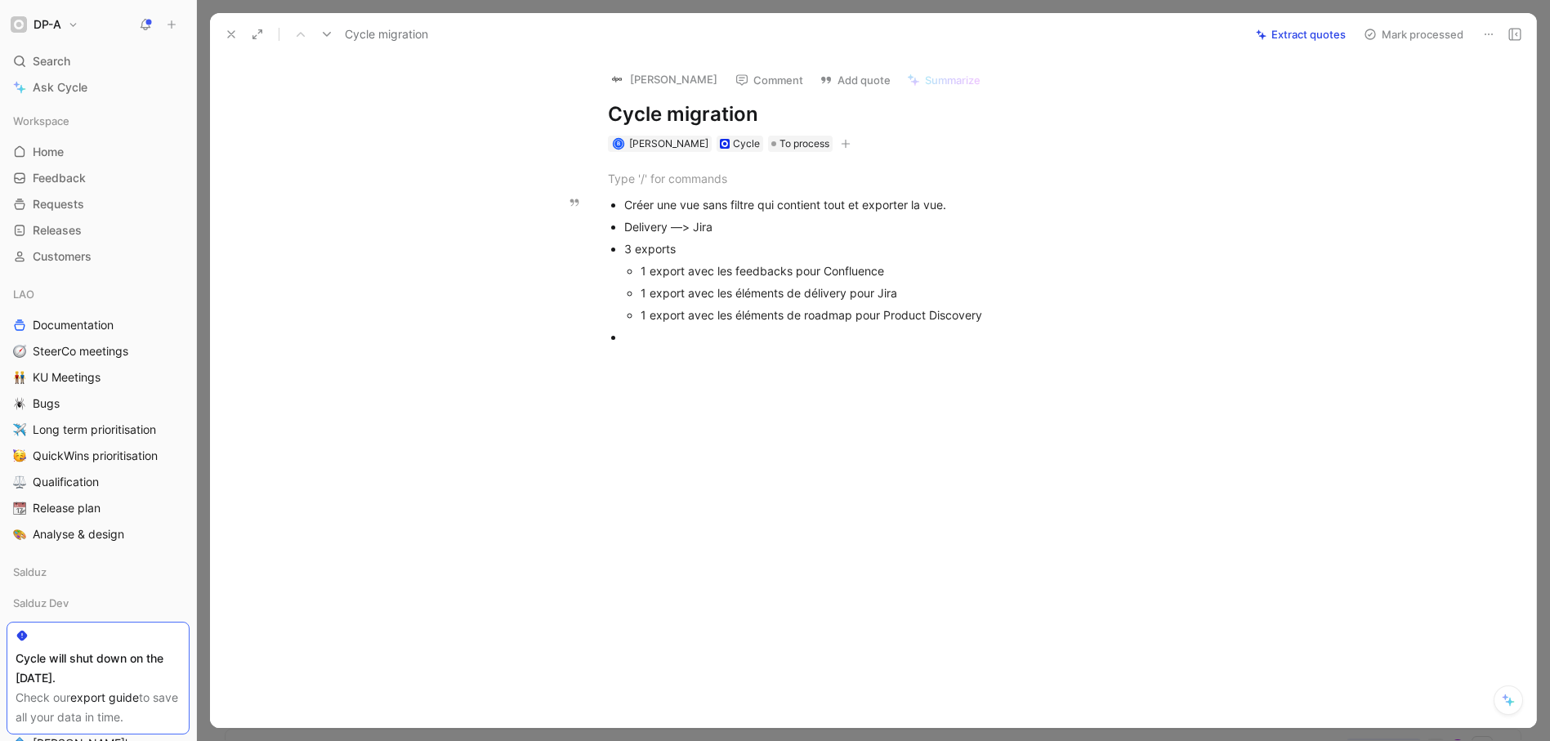
click at [910, 270] on div "1 export avec les feedbacks pour Confluence" at bounding box center [907, 270] width 533 height 17
click at [953, 302] on div "1 export avec les éléments de délivery pour Jira" at bounding box center [907, 292] width 533 height 17
click at [728, 361] on div "Créer une vue sans filtre qui contient tout et exporter la vue. Delivery —> Jir…" at bounding box center [890, 256] width 1292 height 209
click at [659, 346] on div at bounding box center [898, 336] width 549 height 17
click at [698, 361] on div "Créer une vue sans filtre qui contient tout et exporter la vue. Delivery —> Jir…" at bounding box center [890, 256] width 1292 height 209
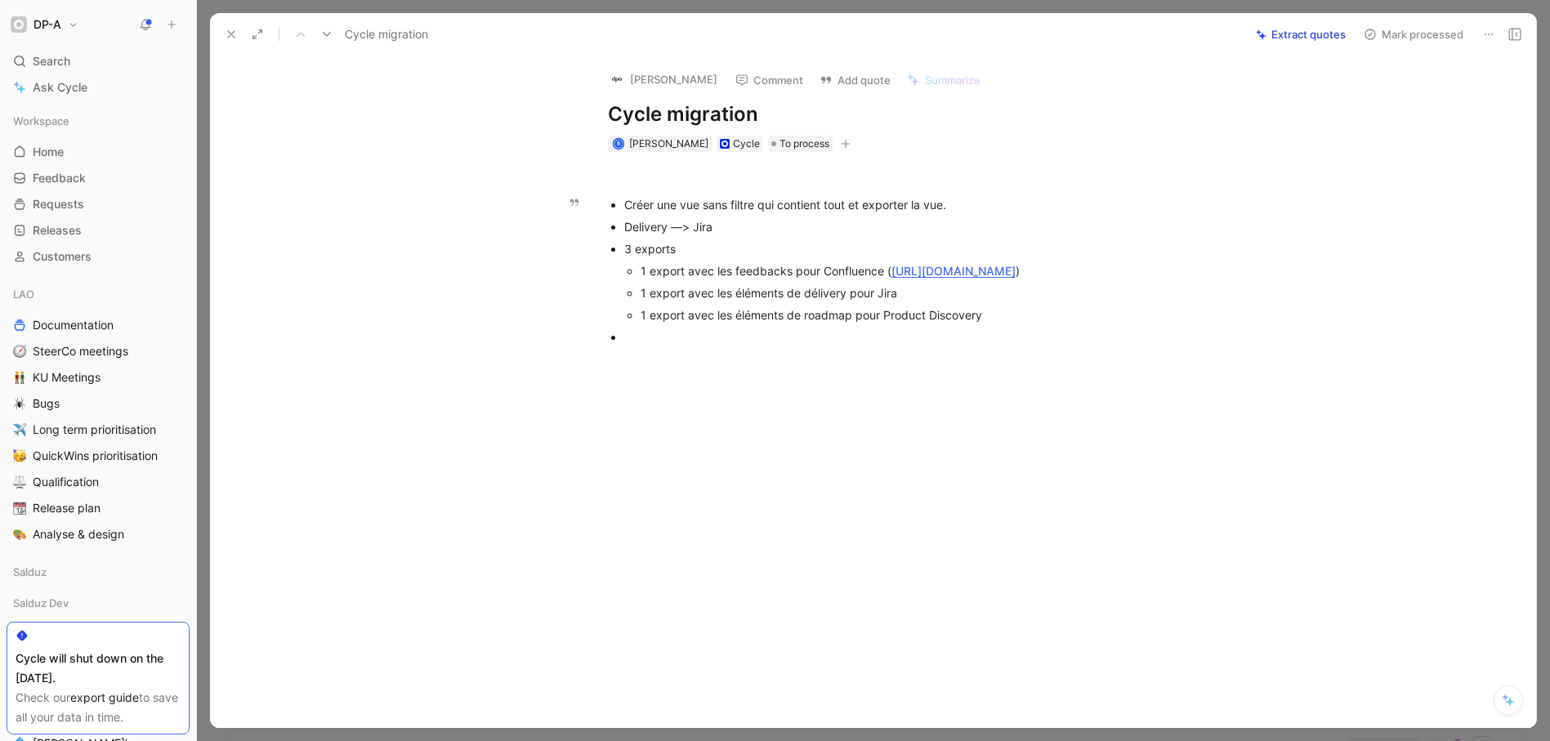
click at [675, 346] on div at bounding box center [898, 336] width 549 height 17
click at [661, 346] on div at bounding box center [898, 336] width 549 height 17
click at [790, 361] on div "Créer une vue sans filtre qui contient tout et exporter la vue. Delivery —> Jir…" at bounding box center [890, 256] width 1292 height 209
click at [958, 302] on div "1 export avec les éléments de délivery pour Jira" at bounding box center [907, 292] width 533 height 17
click at [966, 279] on div "1 export avec les feedbacks pour Confluence ( [URL][DOMAIN_NAME] )" at bounding box center [907, 270] width 533 height 17
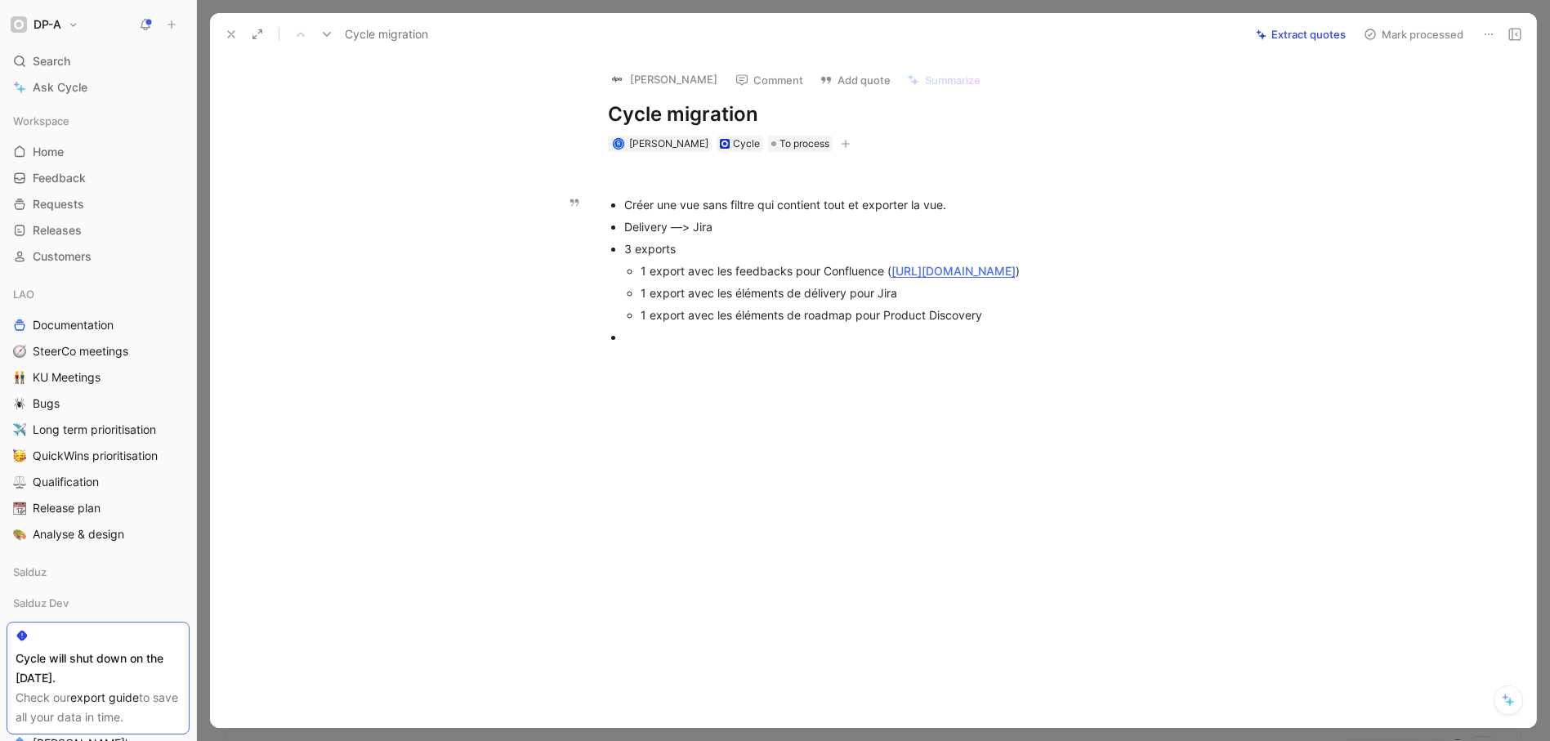
click at [926, 304] on p "1 export avec les éléments de délivery pour Jira" at bounding box center [907, 293] width 533 height 22
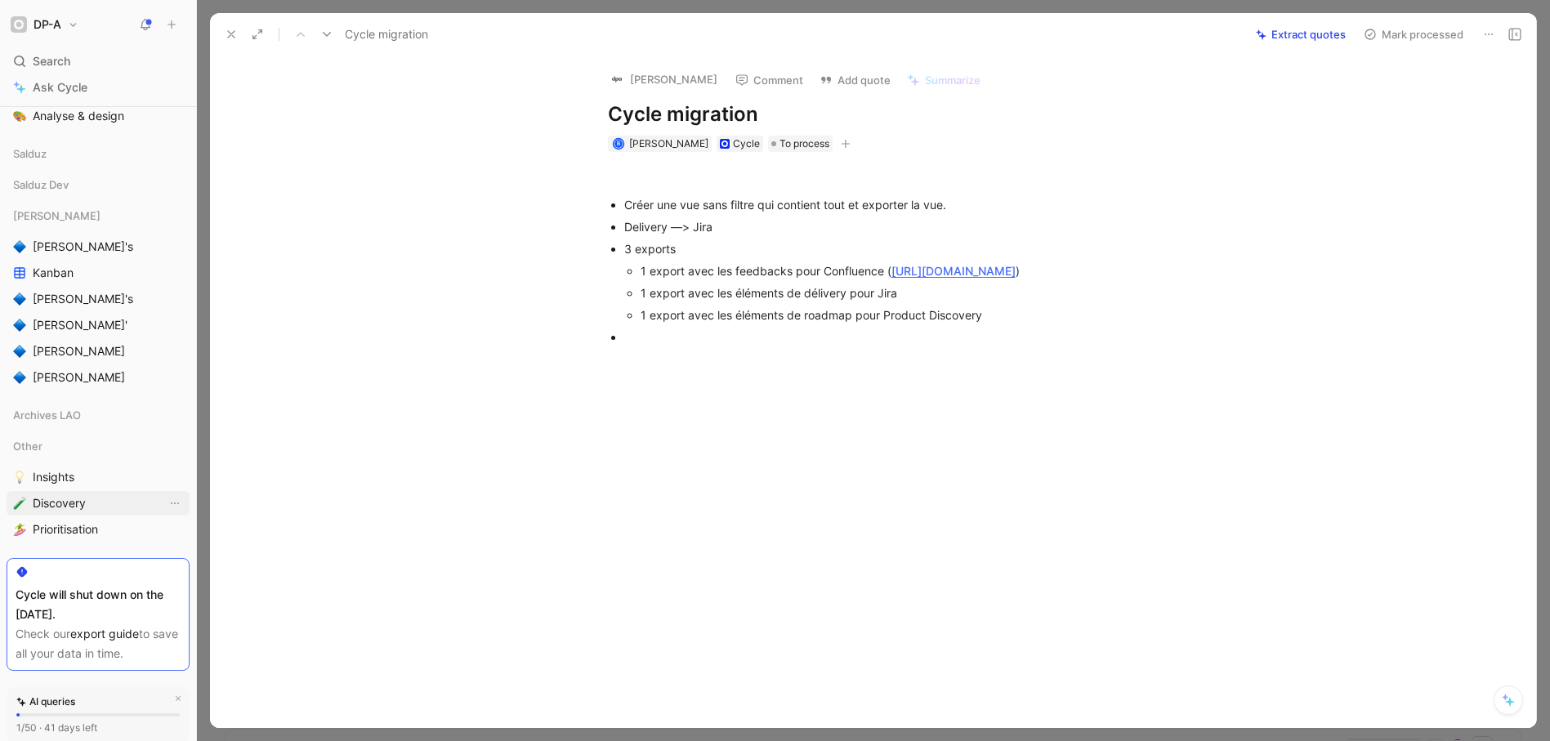
scroll to position [347, 0]
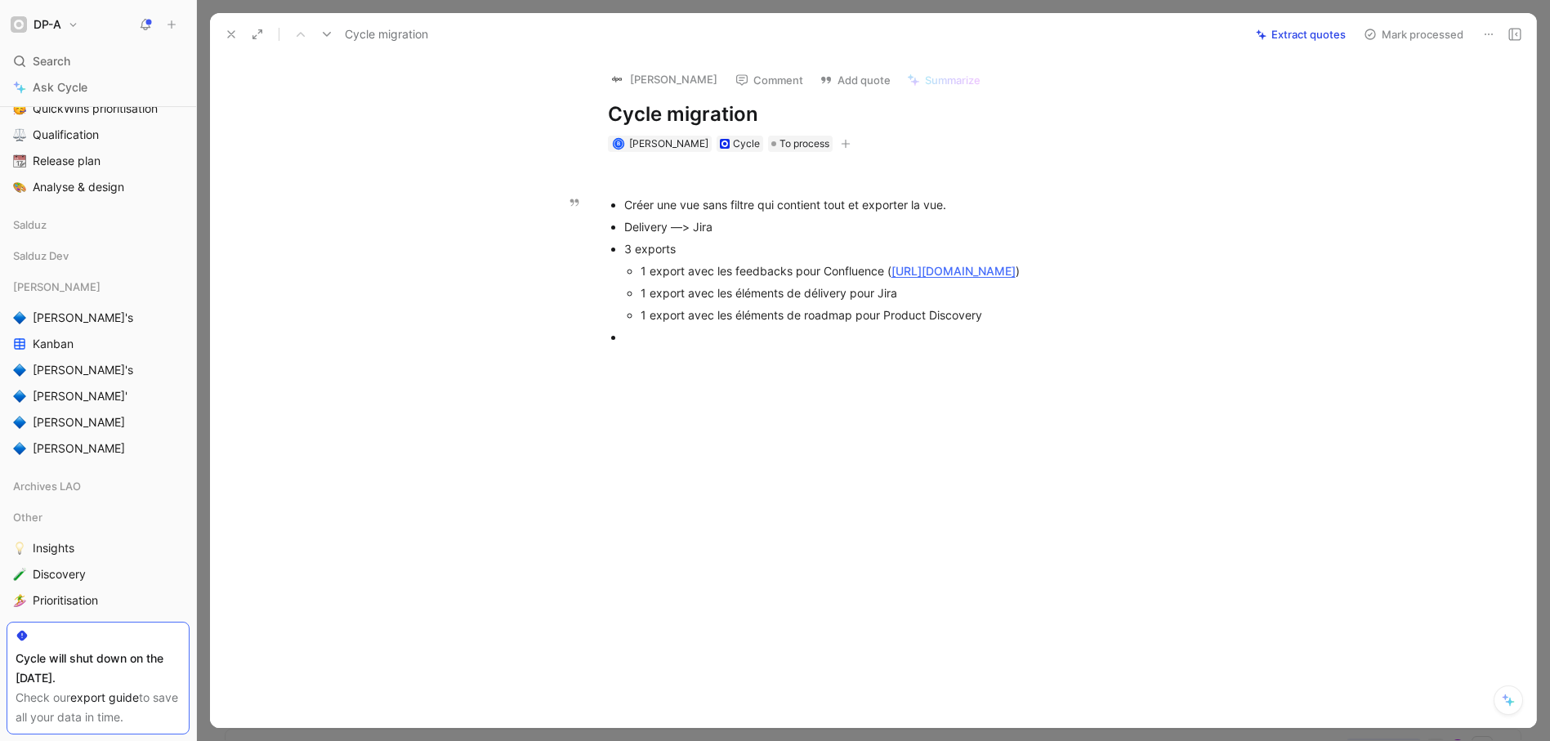
click at [704, 346] on div at bounding box center [898, 336] width 549 height 17
click at [574, 540] on div at bounding box center [890, 472] width 1292 height 222
click at [729, 238] on p "3 exports" at bounding box center [898, 249] width 549 height 22
click at [626, 346] on div at bounding box center [898, 336] width 549 height 17
